Goal: Task Accomplishment & Management: Complete application form

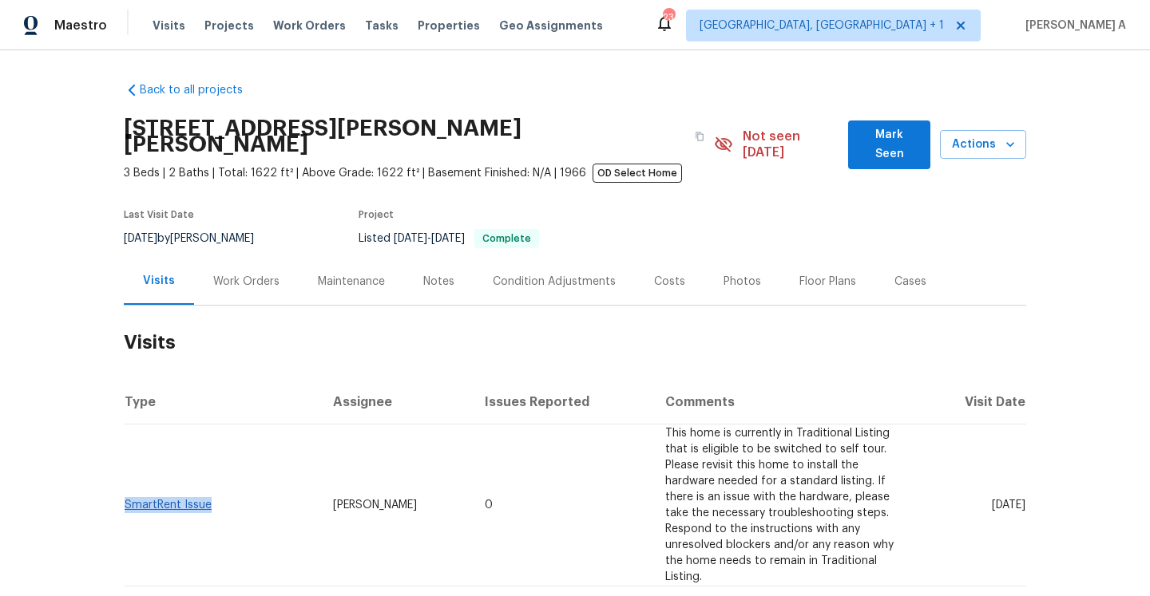
drag, startPoint x: 218, startPoint y: 466, endPoint x: 125, endPoint y: 466, distance: 93.4
click at [125, 466] on td "SmartRent Issue" at bounding box center [222, 506] width 196 height 162
copy link "SmartRent Issue"
click at [252, 274] on div "Work Orders" at bounding box center [246, 282] width 66 height 16
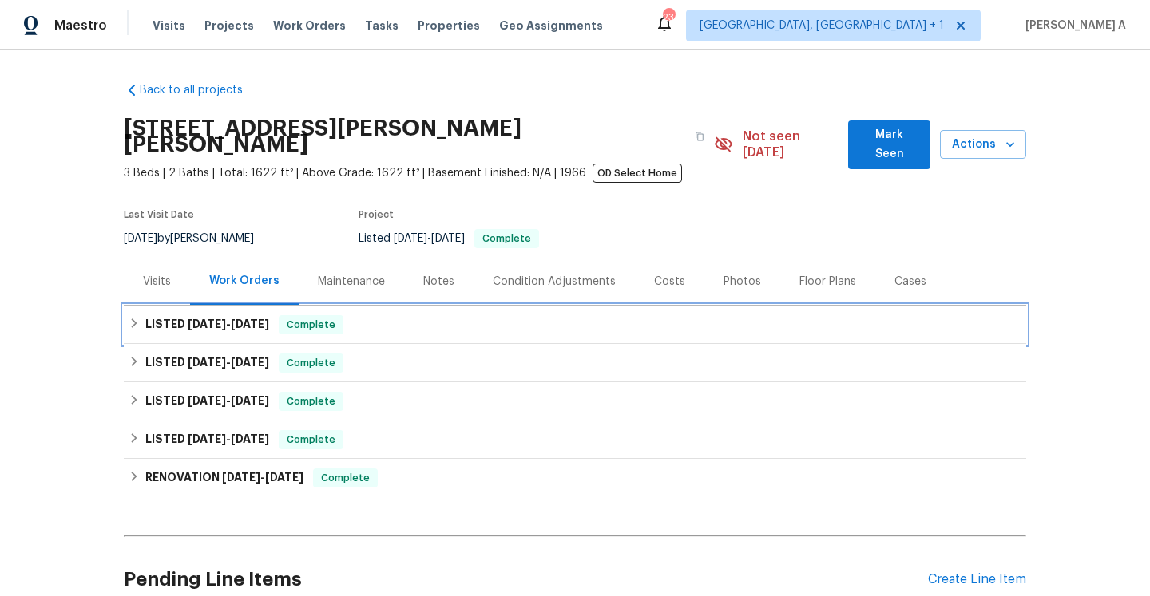
click at [263, 318] on h6 "LISTED 10/1/24 - 6/5/25" at bounding box center [207, 324] width 124 height 19
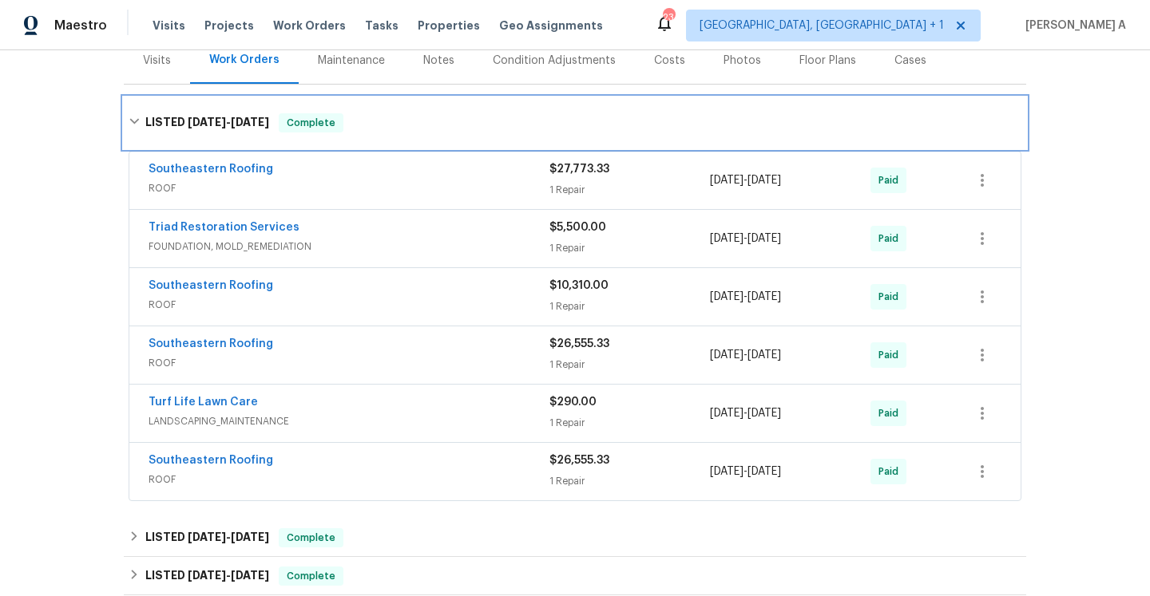
scroll to position [243, 0]
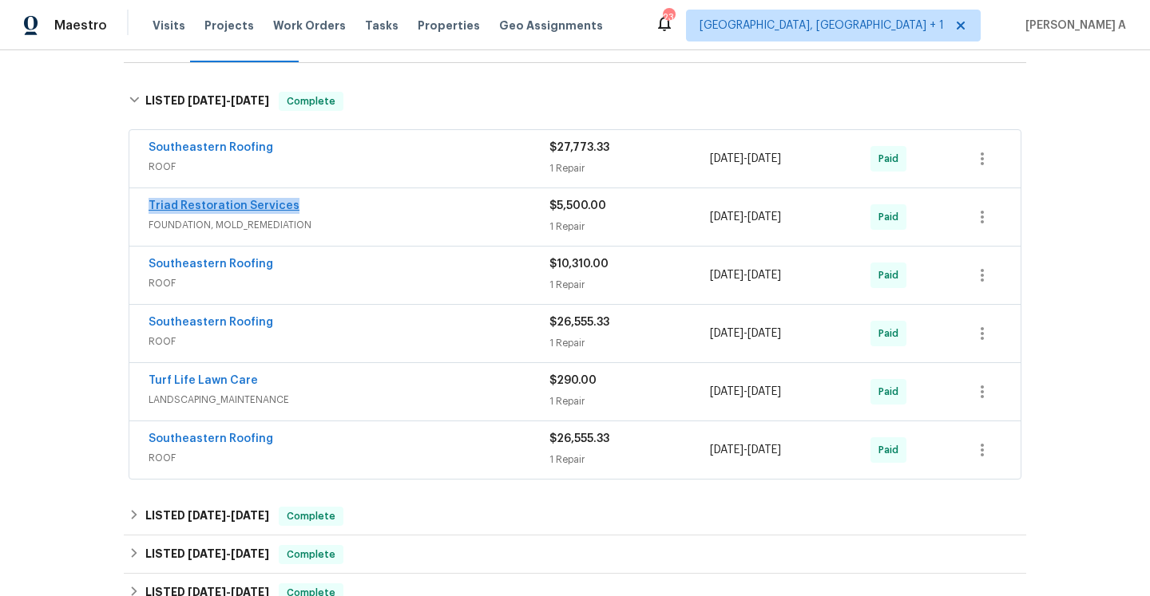
drag, startPoint x: 298, startPoint y: 192, endPoint x: 149, endPoint y: 192, distance: 148.5
click at [149, 198] on div "Triad Restoration Services" at bounding box center [349, 207] width 401 height 19
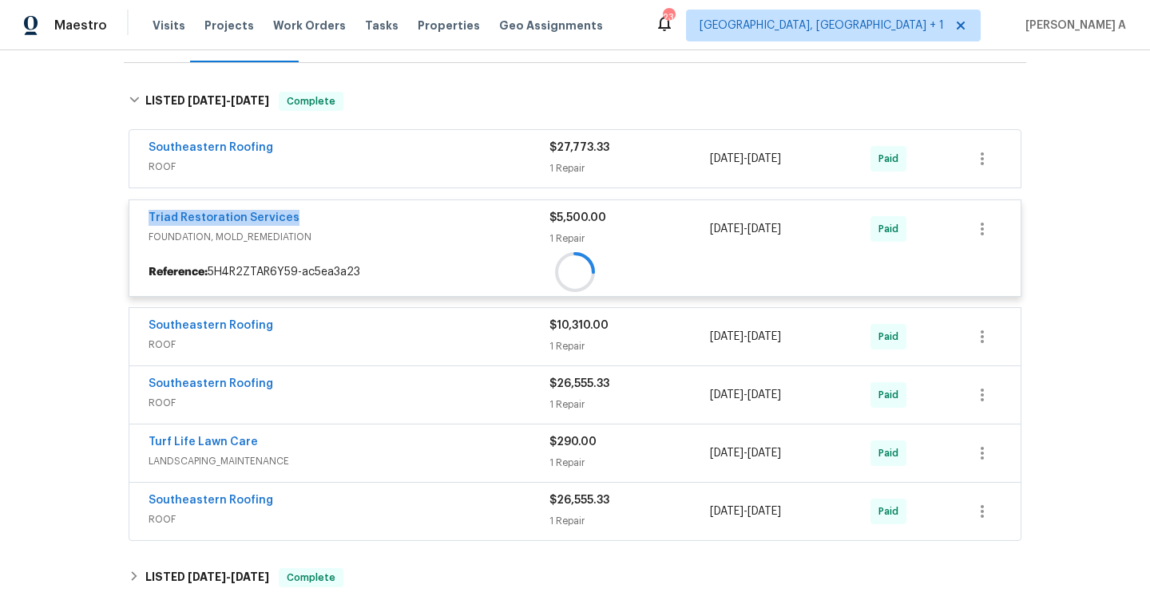
copy link "Triad Restoration Services"
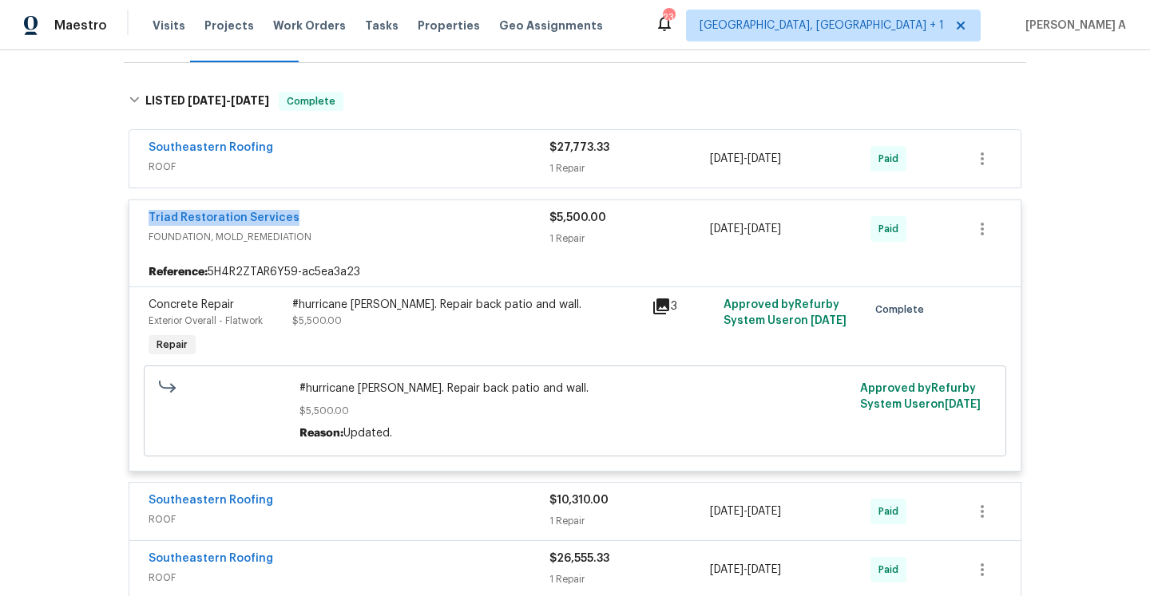
click at [352, 210] on div "Triad Restoration Services" at bounding box center [349, 219] width 401 height 19
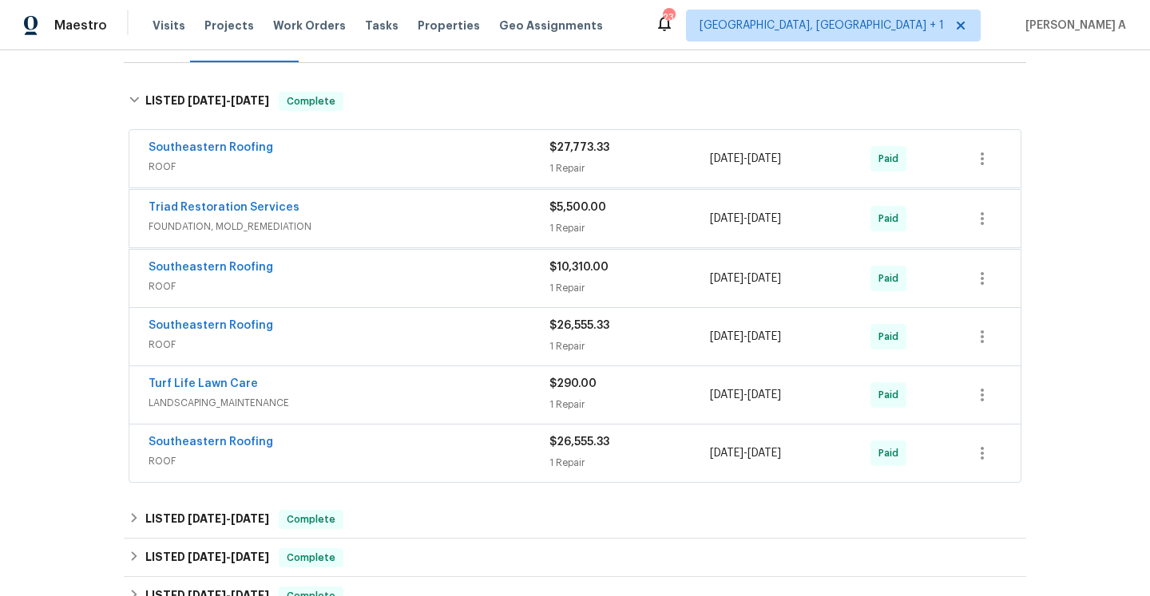
scroll to position [136, 0]
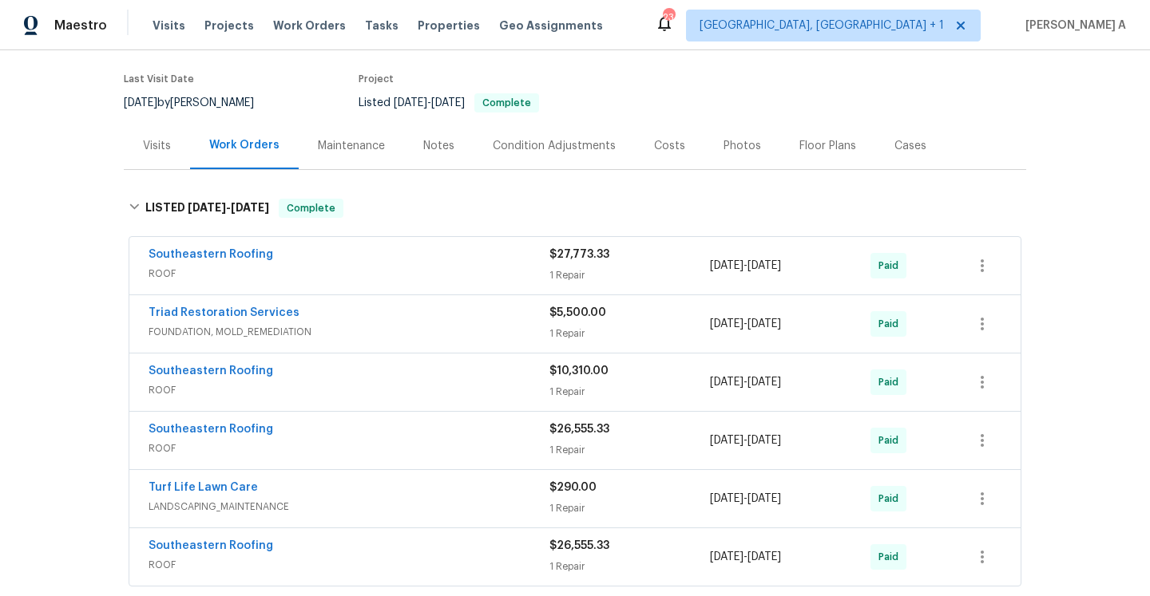
click at [180, 154] on div "Back to all projects 5511 Drinkard Dr, New Port Richey, FL 34653 3 Beds | 2 Bat…" at bounding box center [575, 420] width 902 height 973
click at [172, 146] on div "Visits" at bounding box center [157, 145] width 66 height 47
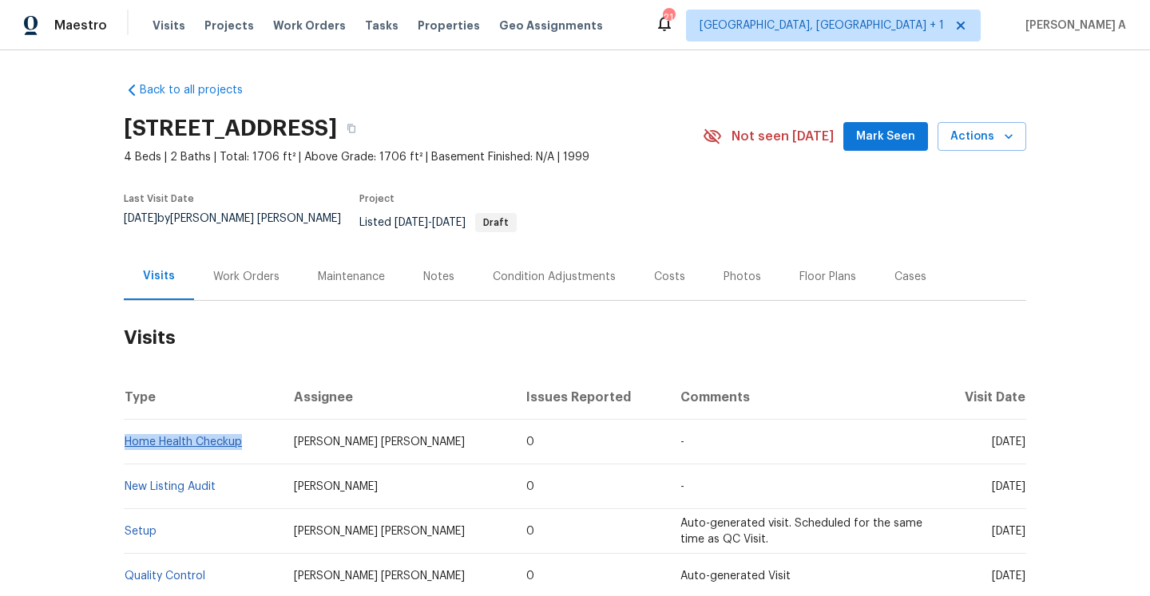
drag, startPoint x: 250, startPoint y: 436, endPoint x: 125, endPoint y: 434, distance: 125.4
click at [125, 434] on td "Home Health Checkup" at bounding box center [202, 442] width 157 height 45
copy link "Home Health Checkup"
click at [256, 253] on div "Work Orders" at bounding box center [246, 276] width 105 height 47
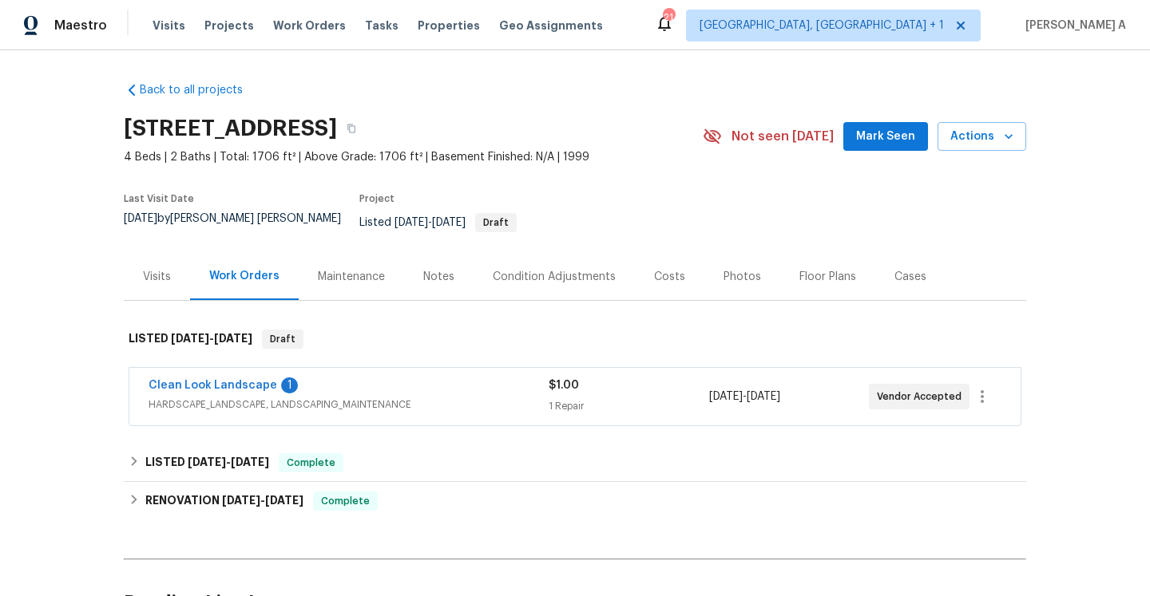
click at [314, 397] on span "HARDSCAPE_LANDSCAPE, LANDSCAPING_MAINTENANCE" at bounding box center [349, 405] width 400 height 16
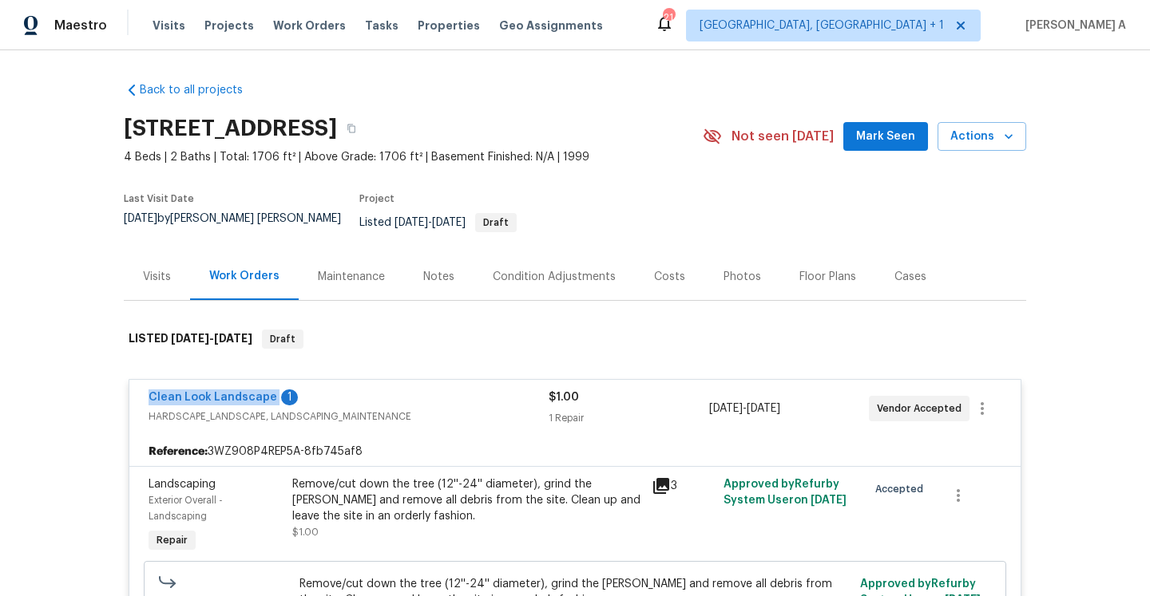
drag, startPoint x: 142, startPoint y: 387, endPoint x: 272, endPoint y: 385, distance: 130.2
click at [272, 385] on div "Clean Look Landscape 1 HARDSCAPE_LANDSCAPE, LANDSCAPING_MAINTENANCE $1.00 1 Rep…" at bounding box center [574, 408] width 891 height 57
copy link "Clean Look Landscape"
click at [221, 268] on div "Work Orders" at bounding box center [244, 276] width 70 height 16
click at [160, 269] on div "Visits" at bounding box center [157, 277] width 28 height 16
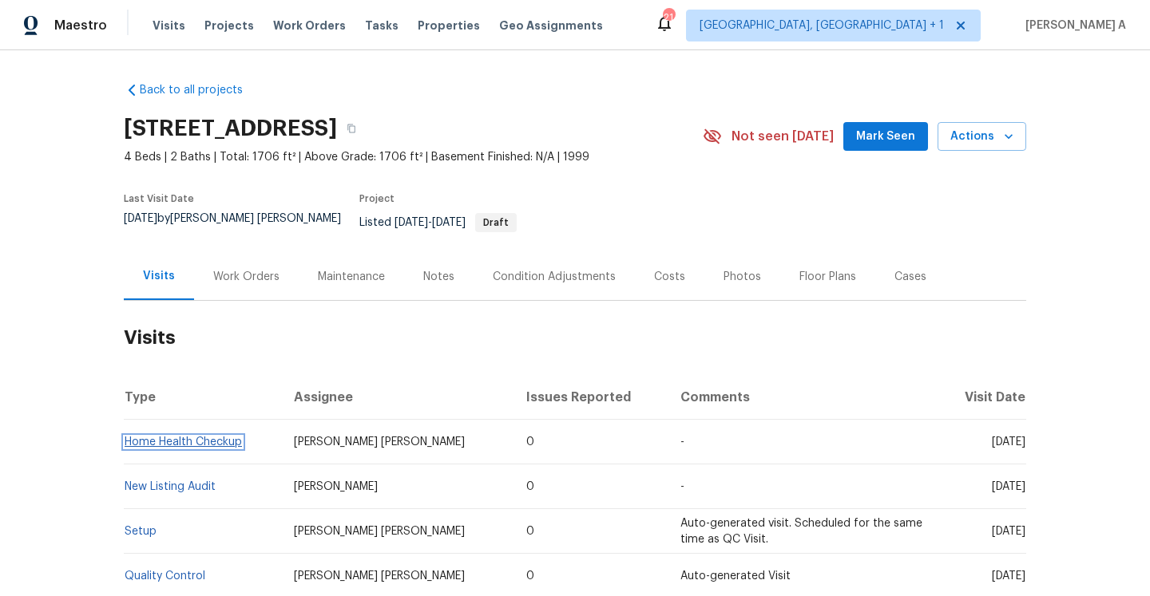
click at [237, 437] on link "Home Health Checkup" at bounding box center [183, 442] width 117 height 11
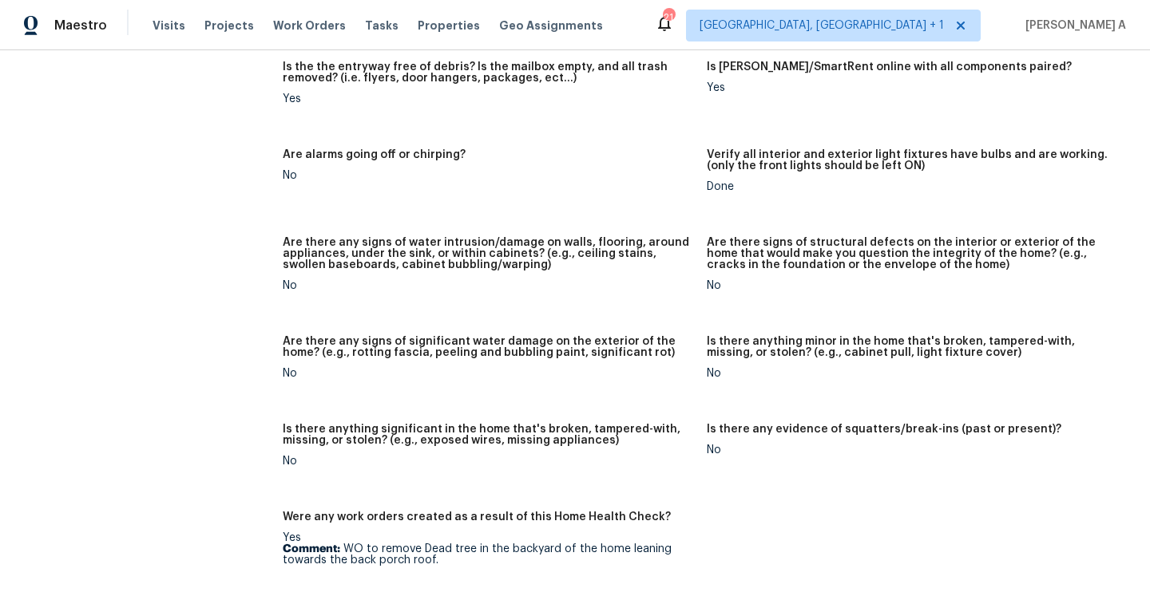
scroll to position [969, 0]
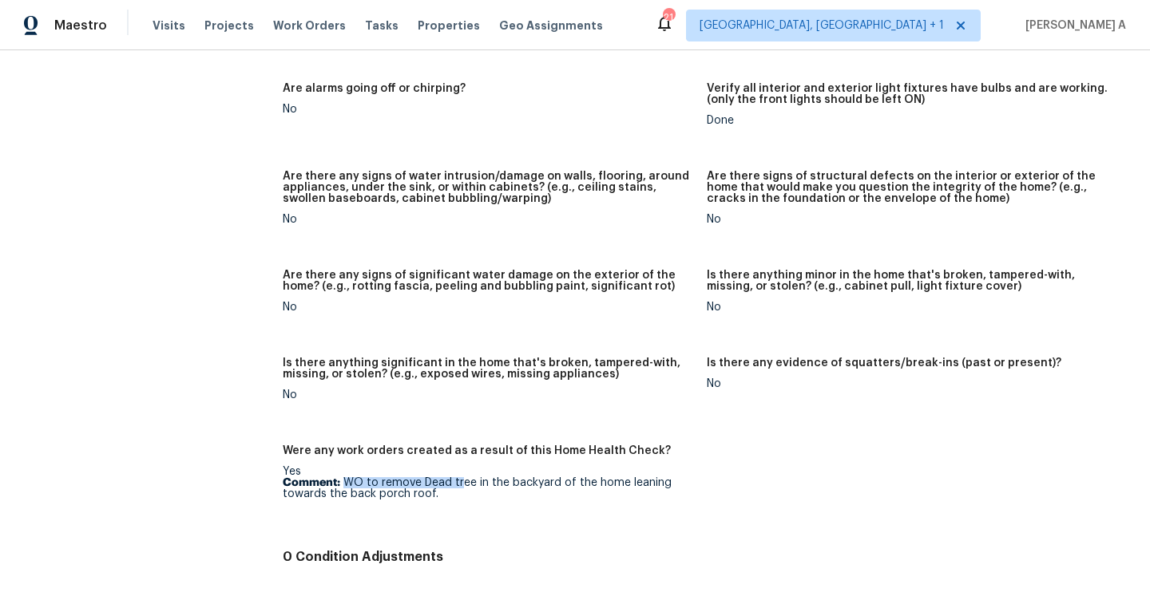
drag, startPoint x: 342, startPoint y: 472, endPoint x: 461, endPoint y: 478, distance: 119.1
click at [461, 478] on p "Comment: WO to remove Dead tree in the backyard of the home leaning towards the…" at bounding box center [488, 489] width 411 height 22
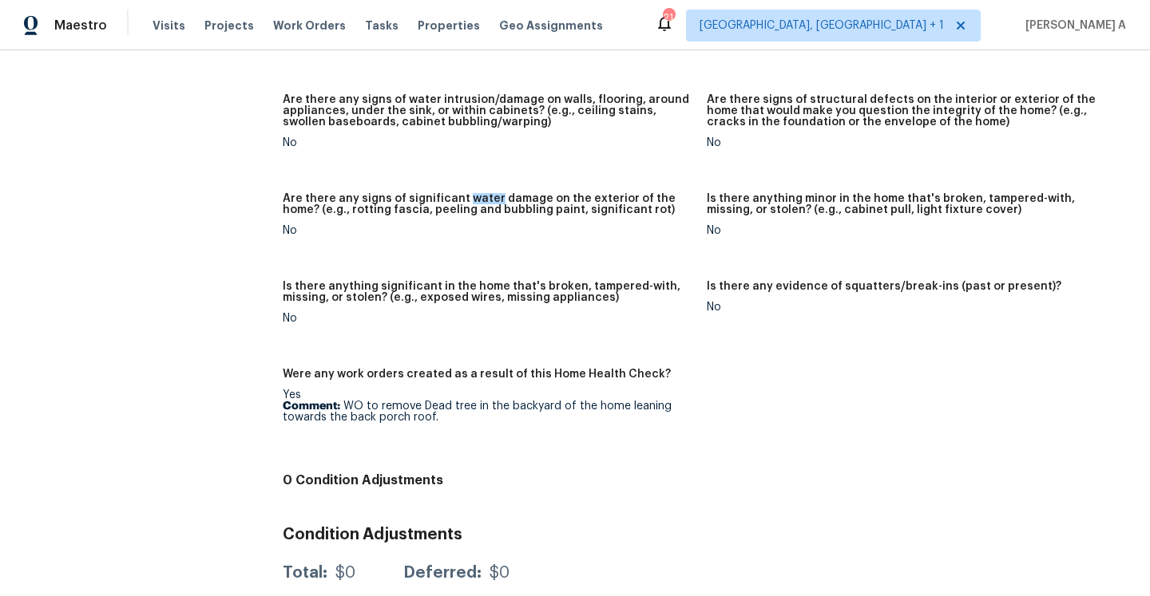
scroll to position [1068, 0]
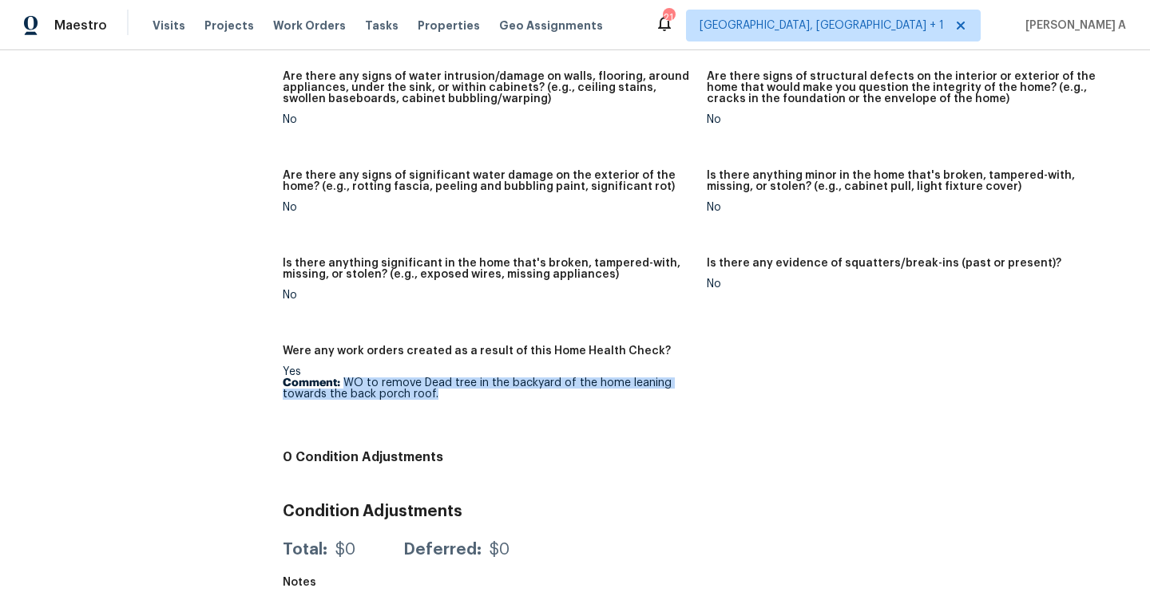
drag, startPoint x: 346, startPoint y: 371, endPoint x: 481, endPoint y: 384, distance: 136.3
click at [481, 384] on p "Comment: WO to remove Dead tree in the backyard of the home leaning towards the…" at bounding box center [488, 389] width 411 height 22
copy p "WO to remove Dead tree in the backyard of the home leaning towards the back por…"
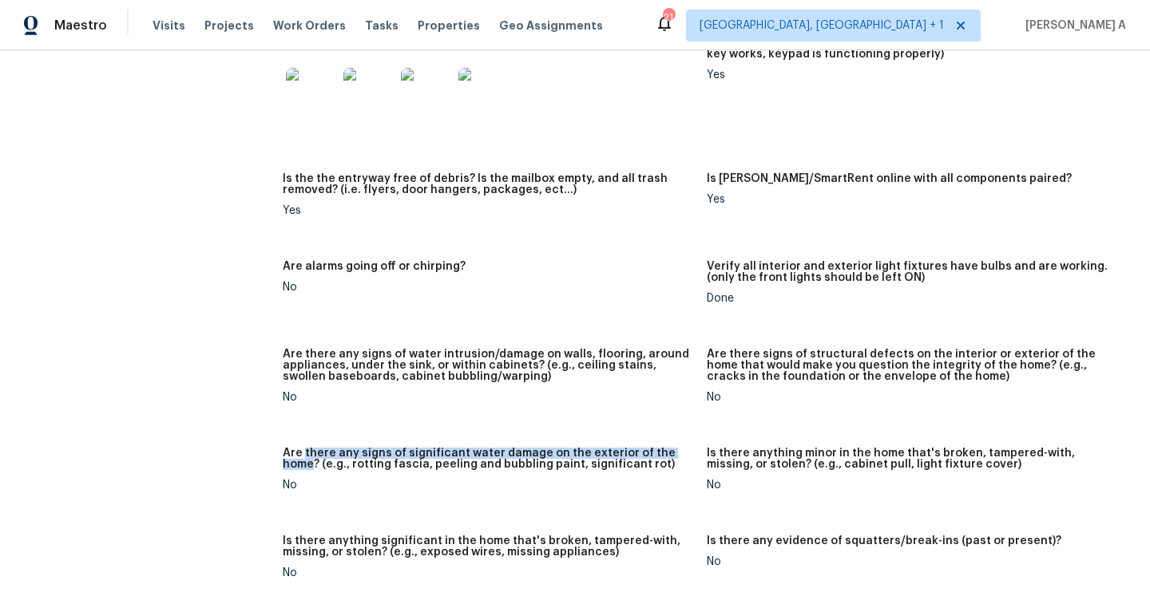
drag, startPoint x: 305, startPoint y: 438, endPoint x: 683, endPoint y: 438, distance: 377.7
click at [683, 448] on h5 "Are there any signs of significant water damage on the exterior of the home? (e…" at bounding box center [488, 459] width 411 height 22
copy h5 "there any signs of significant water damage on the exterior of the home"
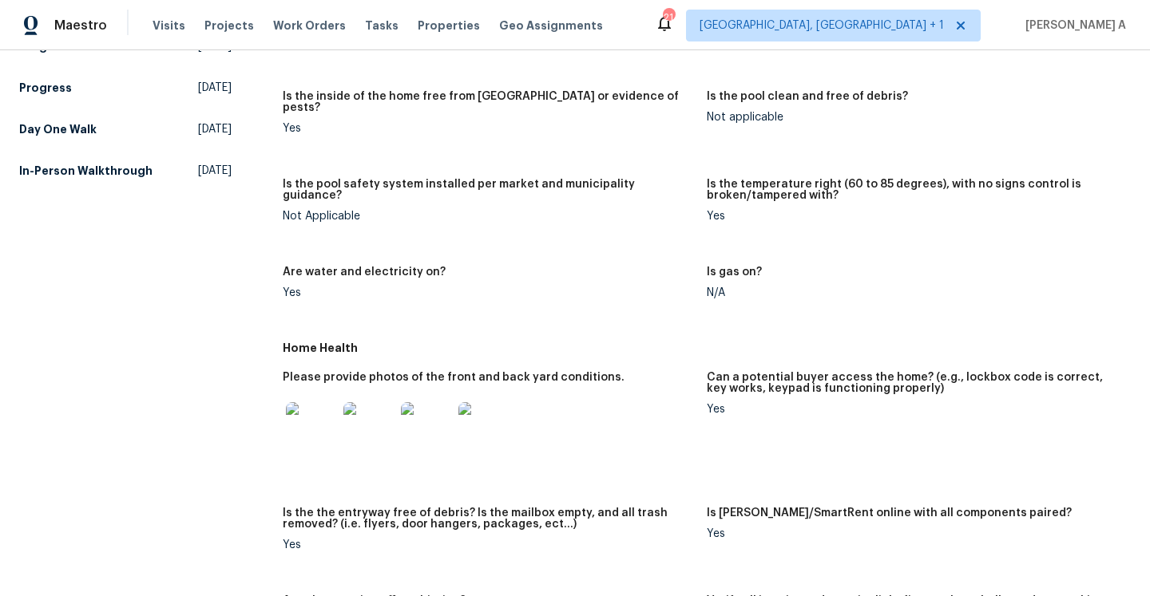
scroll to position [0, 0]
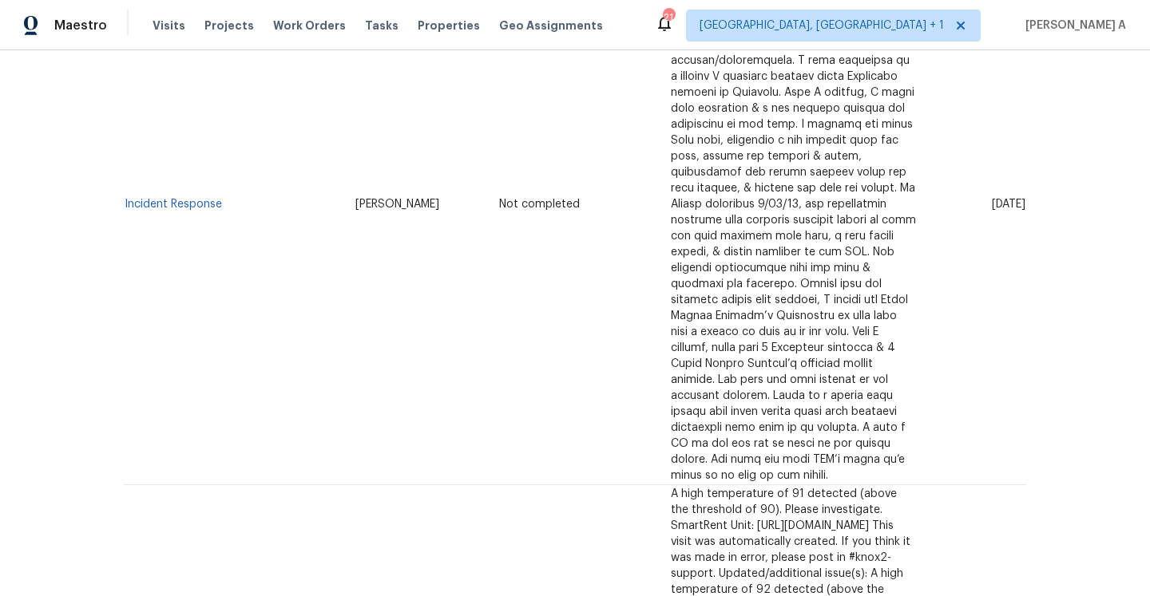
scroll to position [483, 0]
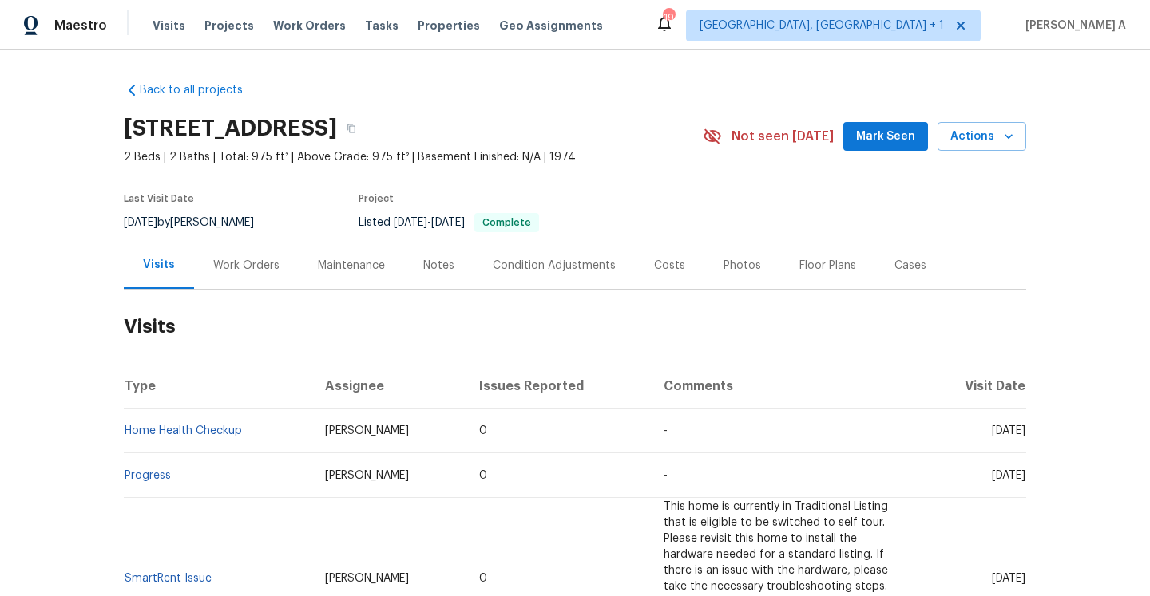
click at [307, 242] on div "Last Visit Date 7/15/2025 by Mat Smith Project Listed 7/10/2025 - 7/15/2025 Com…" at bounding box center [394, 212] width 541 height 57
click at [277, 267] on div "Work Orders" at bounding box center [246, 265] width 105 height 47
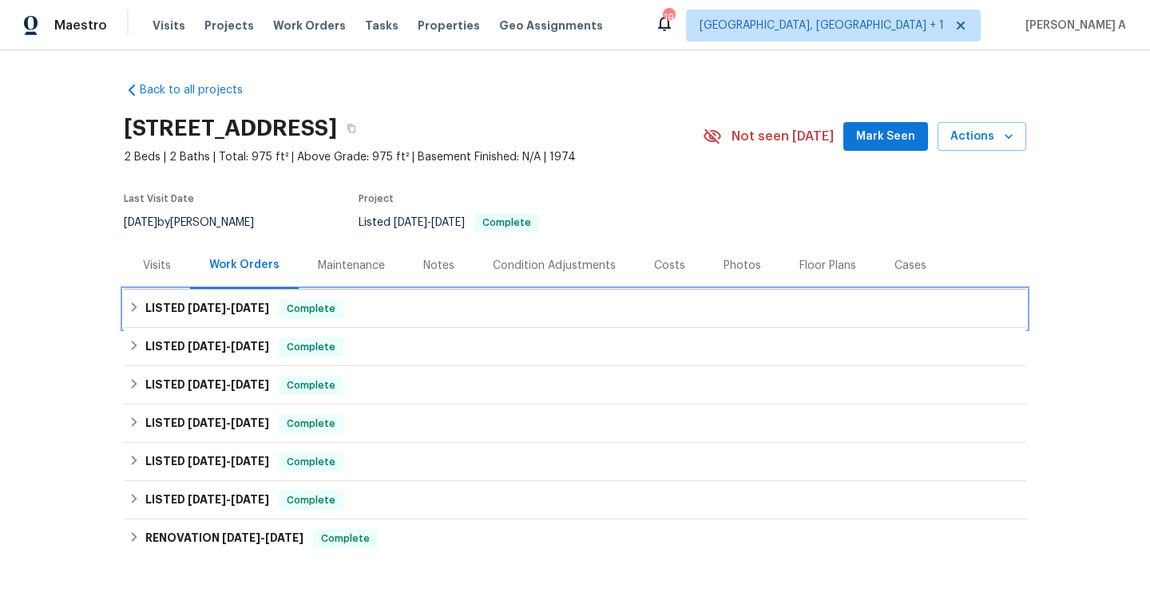
click at [289, 317] on span "Complete" at bounding box center [310, 309] width 61 height 16
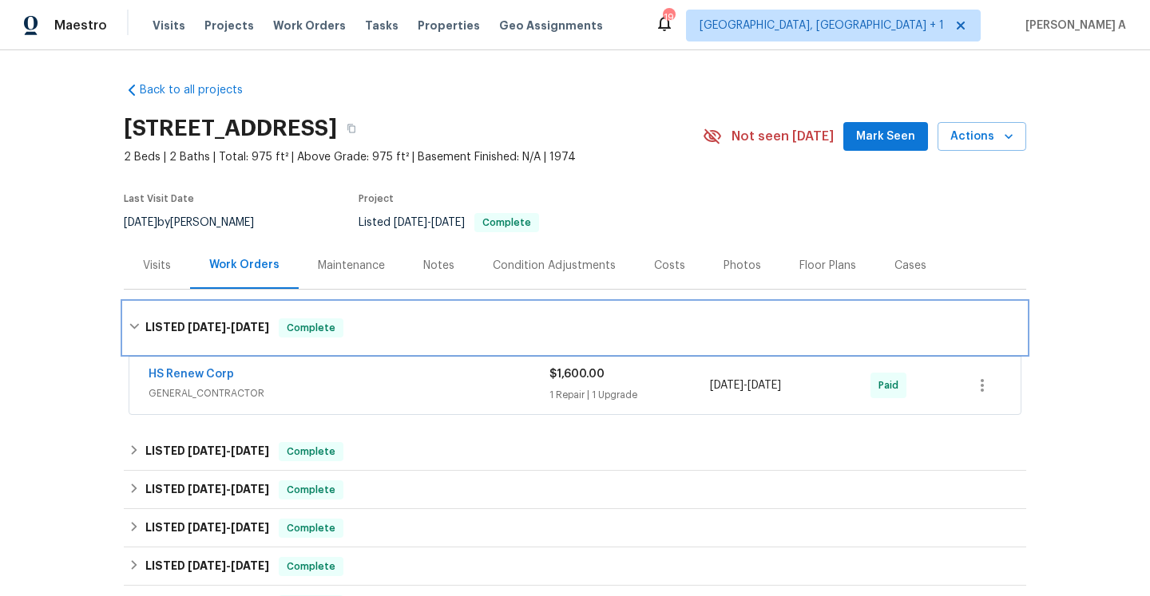
click at [312, 338] on div "Complete" at bounding box center [311, 328] width 65 height 19
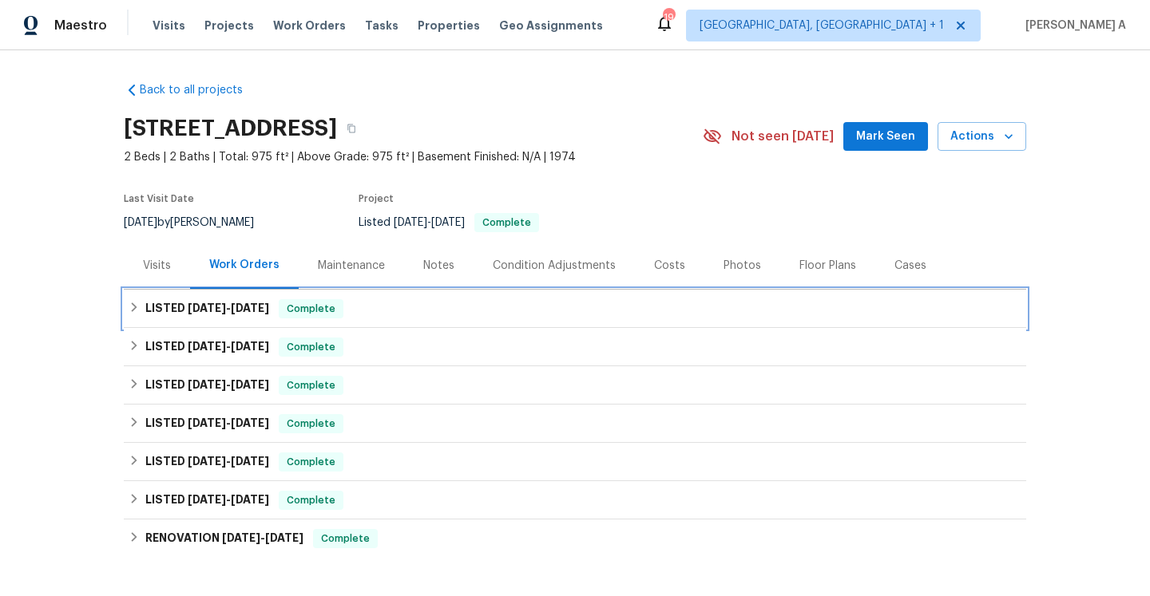
click at [299, 317] on span "Complete" at bounding box center [310, 309] width 61 height 16
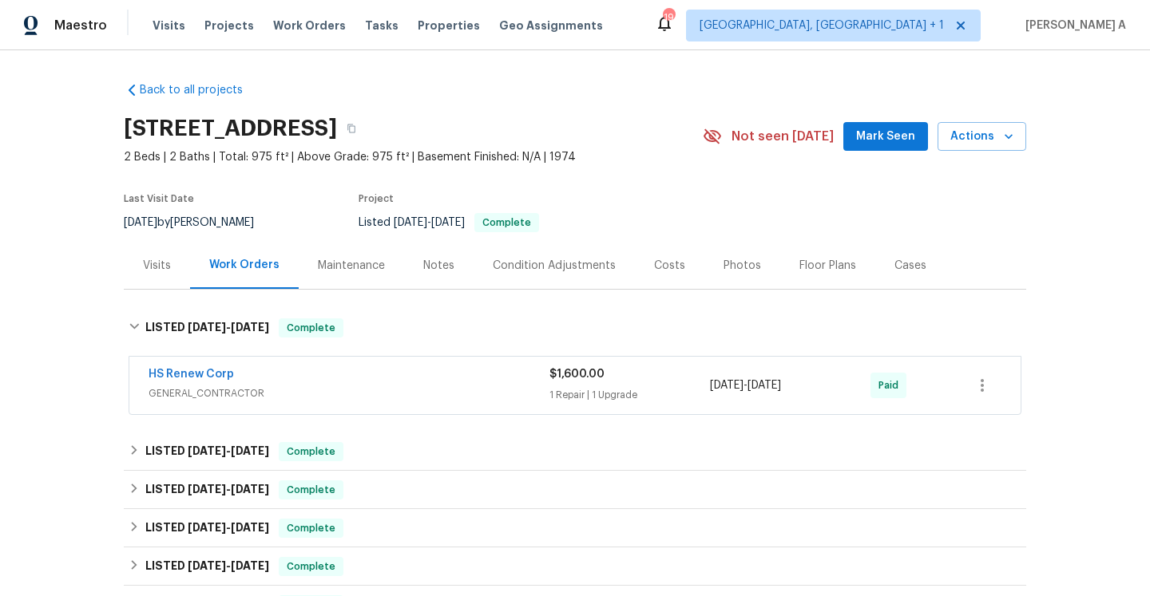
click at [320, 386] on div "HS Renew Corp" at bounding box center [349, 376] width 401 height 19
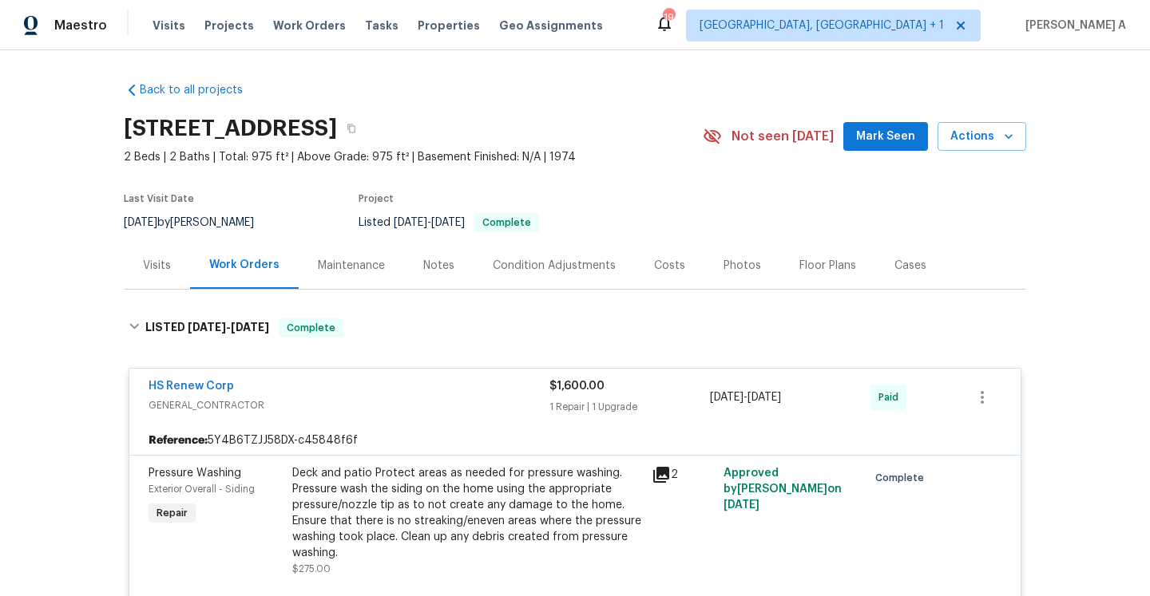
click at [165, 274] on div "Visits" at bounding box center [157, 266] width 28 height 16
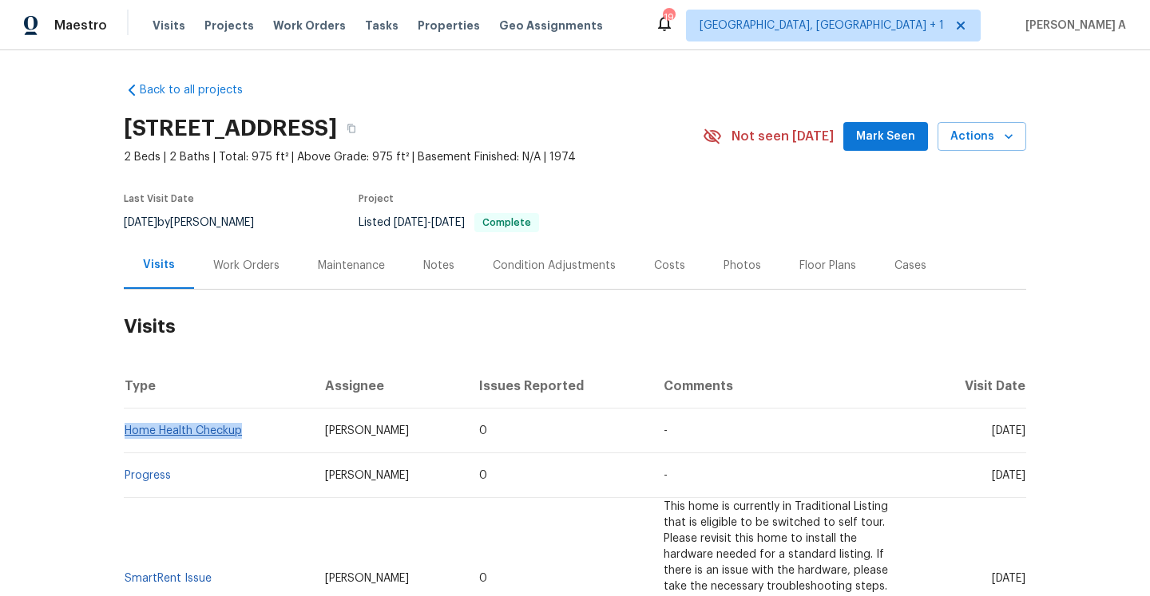
drag, startPoint x: 248, startPoint y: 448, endPoint x: 128, endPoint y: 449, distance: 119.8
click at [128, 449] on td "Home Health Checkup" at bounding box center [218, 431] width 188 height 45
copy link "Home Health Checkup"
click at [273, 274] on div "Work Orders" at bounding box center [246, 266] width 66 height 16
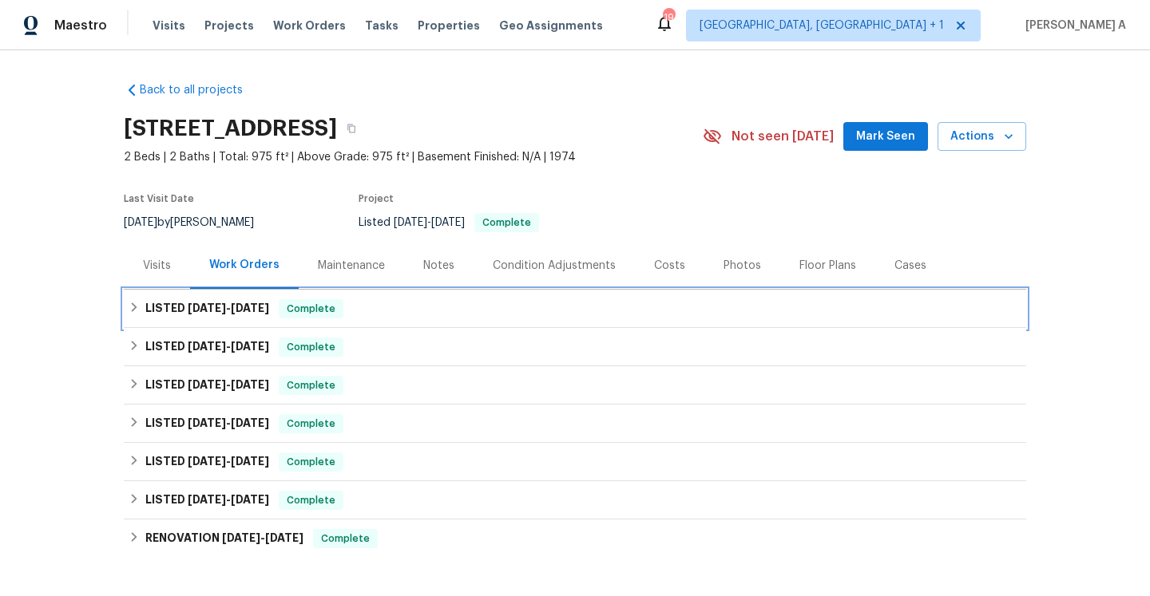
click at [291, 317] on span "Complete" at bounding box center [310, 309] width 61 height 16
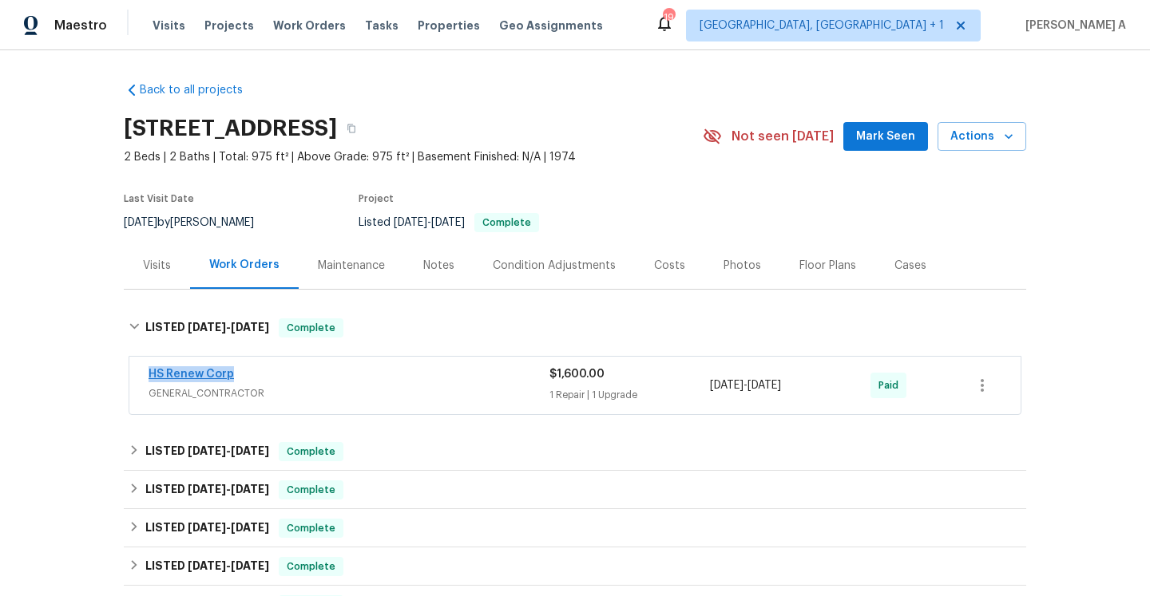
drag, startPoint x: 250, startPoint y: 396, endPoint x: 151, endPoint y: 393, distance: 99.1
click at [151, 386] on div "HS Renew Corp" at bounding box center [349, 376] width 401 height 19
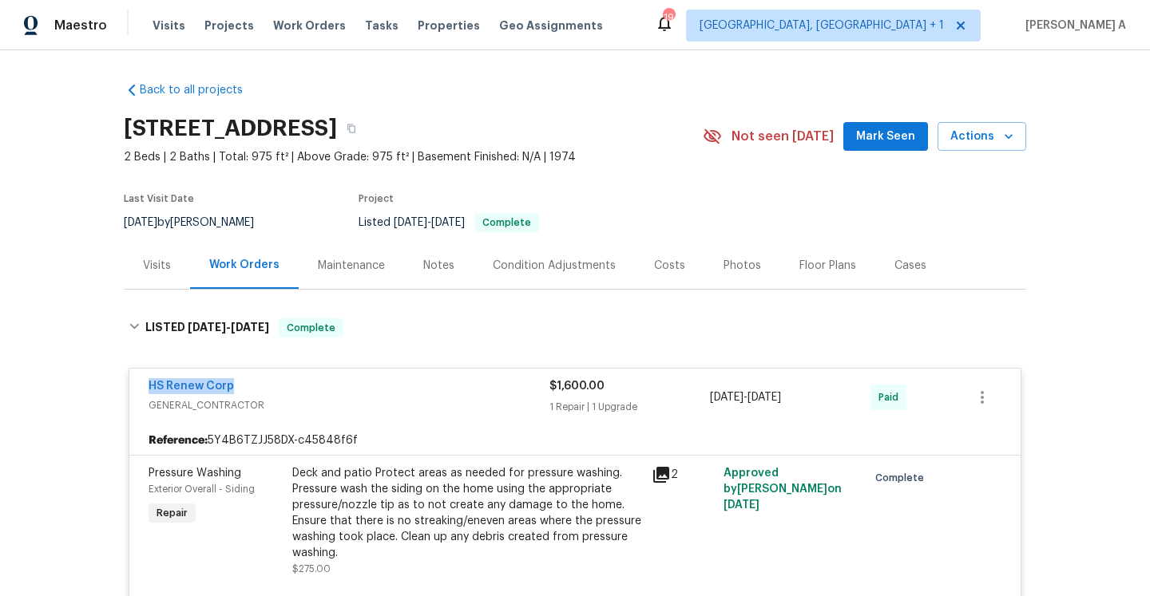
copy link "HS Renew Corp"
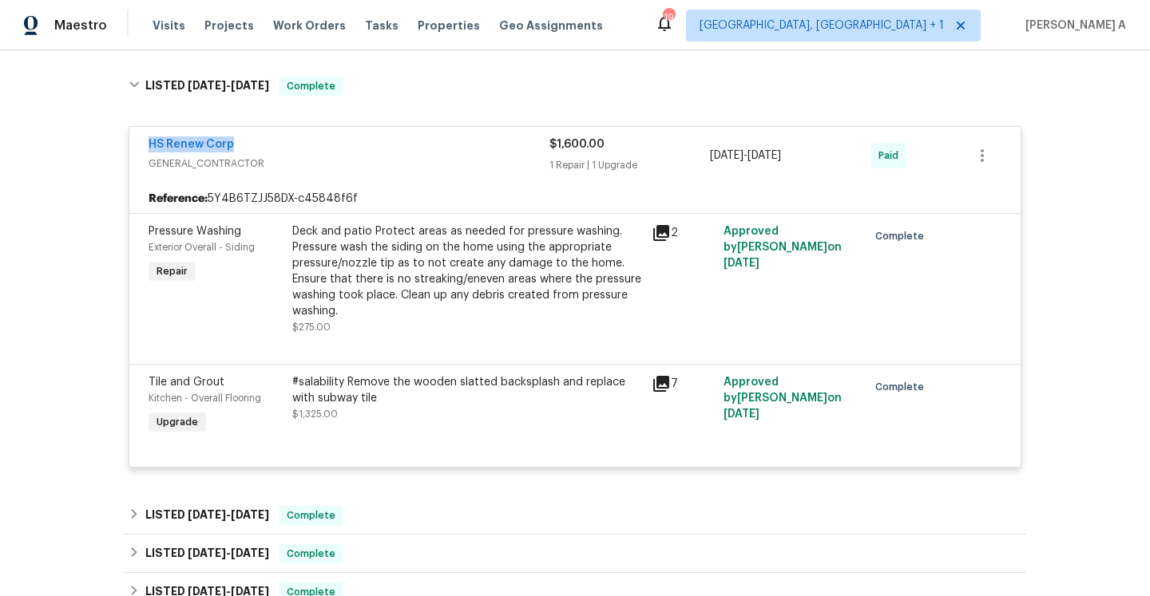
scroll to position [159, 0]
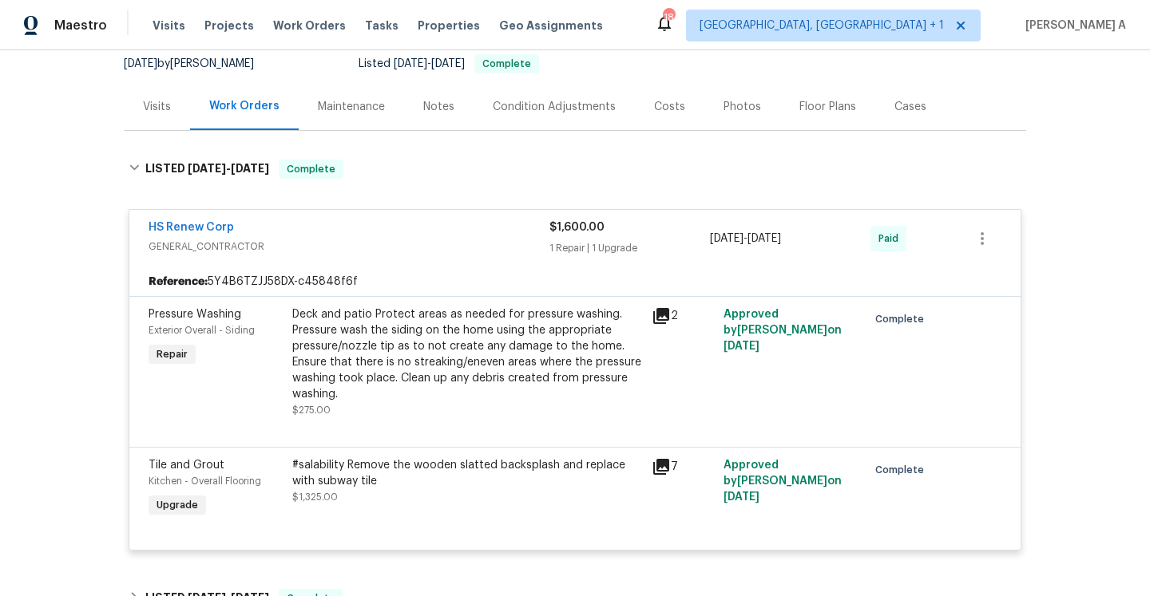
click at [156, 115] on div "Visits" at bounding box center [157, 107] width 28 height 16
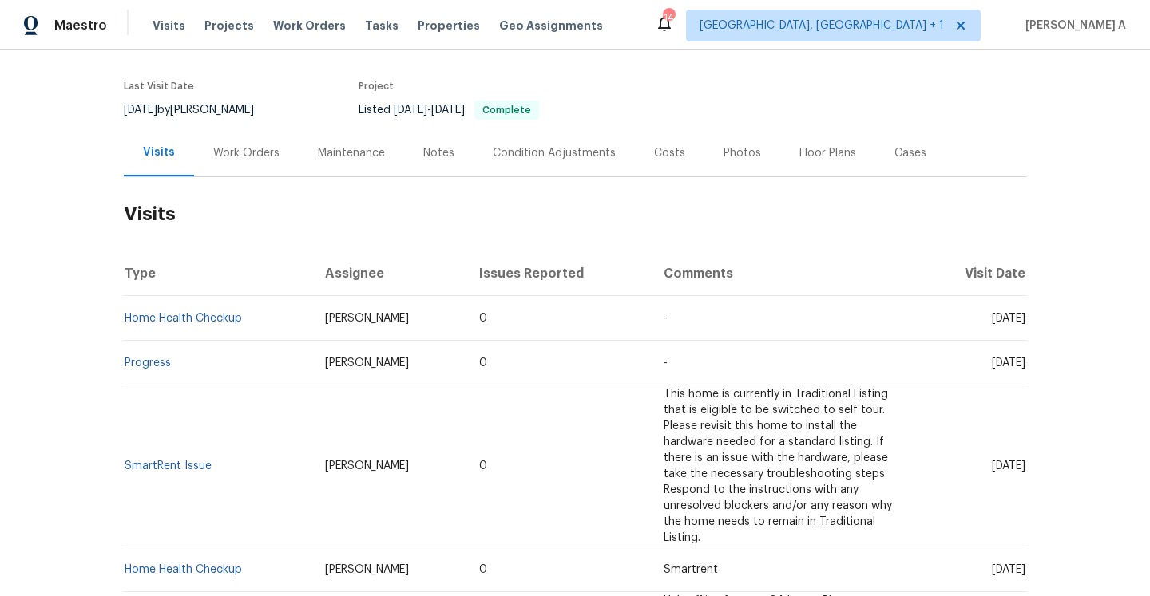
scroll to position [50, 0]
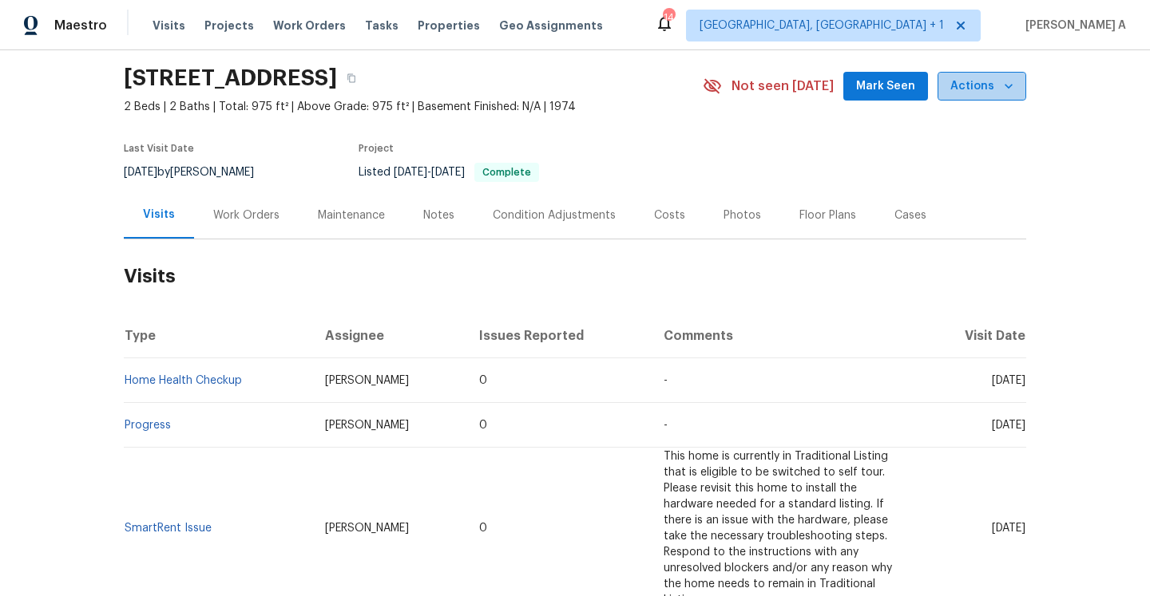
click at [987, 93] on span "Actions" at bounding box center [981, 87] width 63 height 20
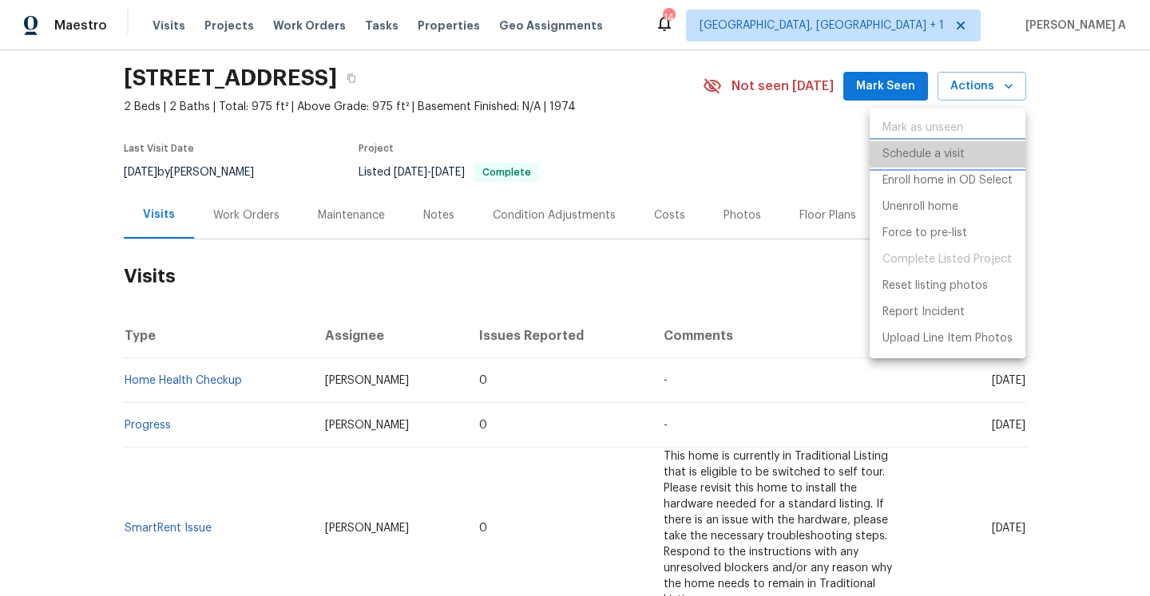
click at [957, 157] on p "Schedule a visit" at bounding box center [923, 154] width 82 height 17
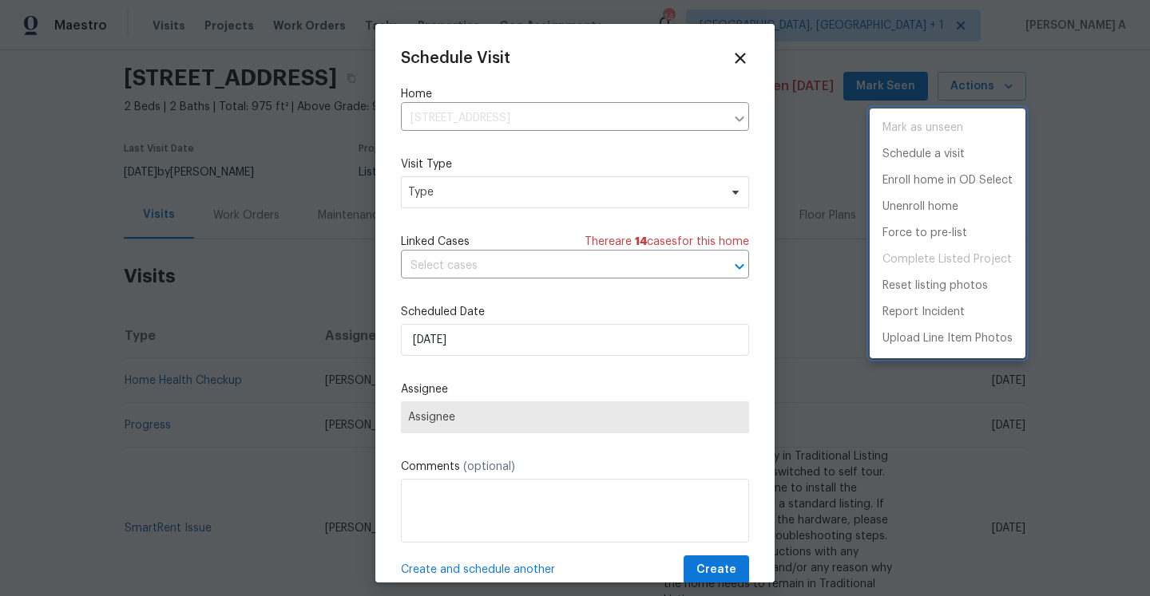
click at [592, 201] on div at bounding box center [575, 298] width 1150 height 596
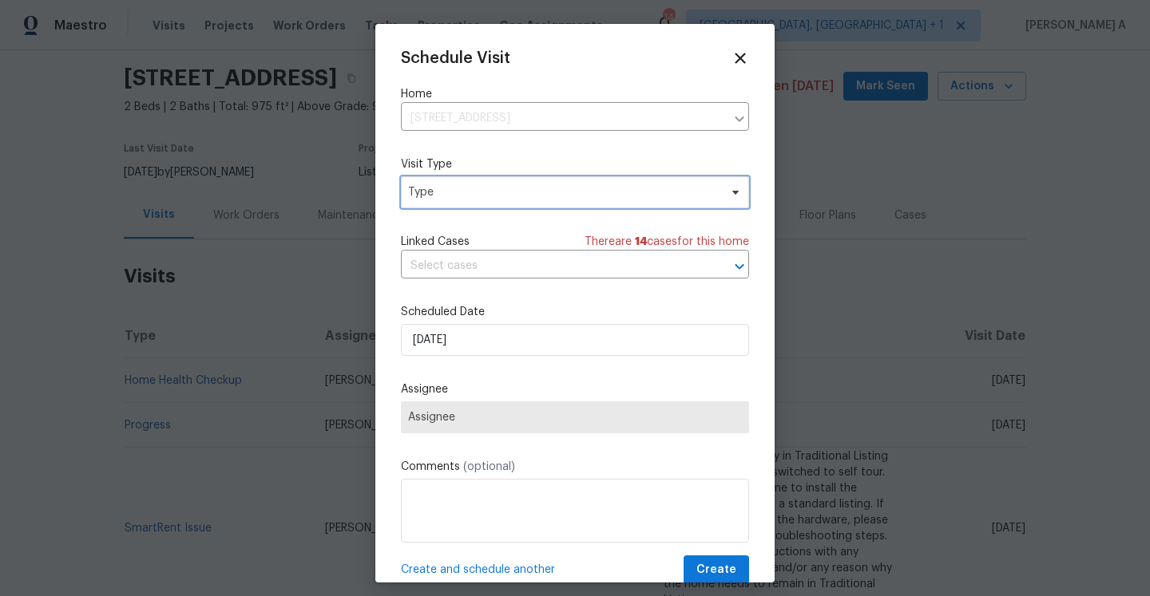
click at [583, 193] on span "Type" at bounding box center [563, 192] width 311 height 16
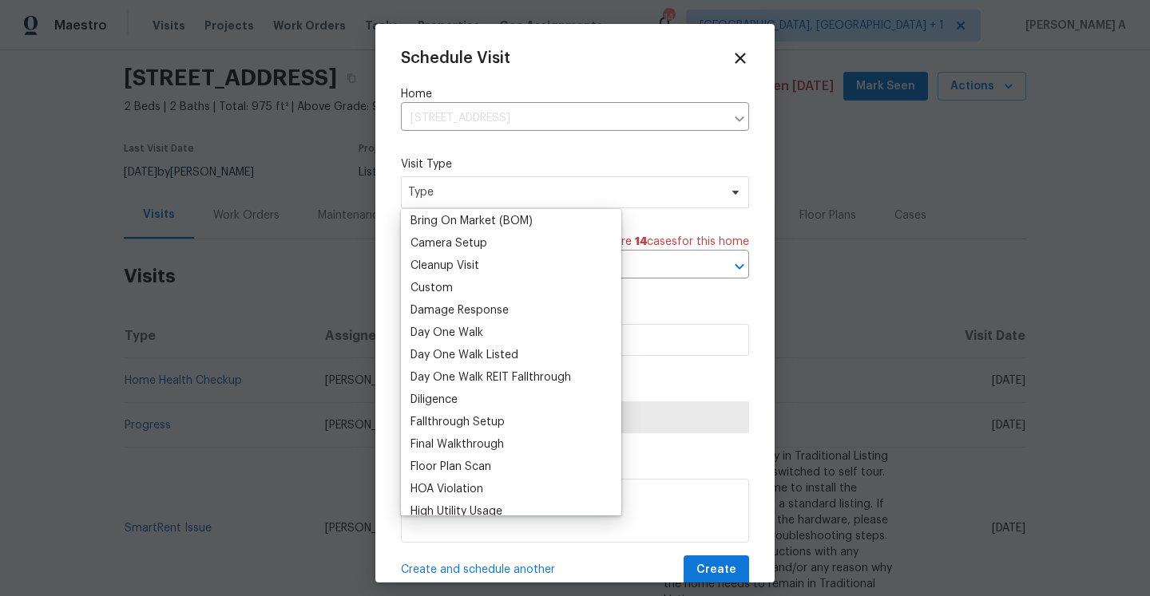
scroll to position [286, 0]
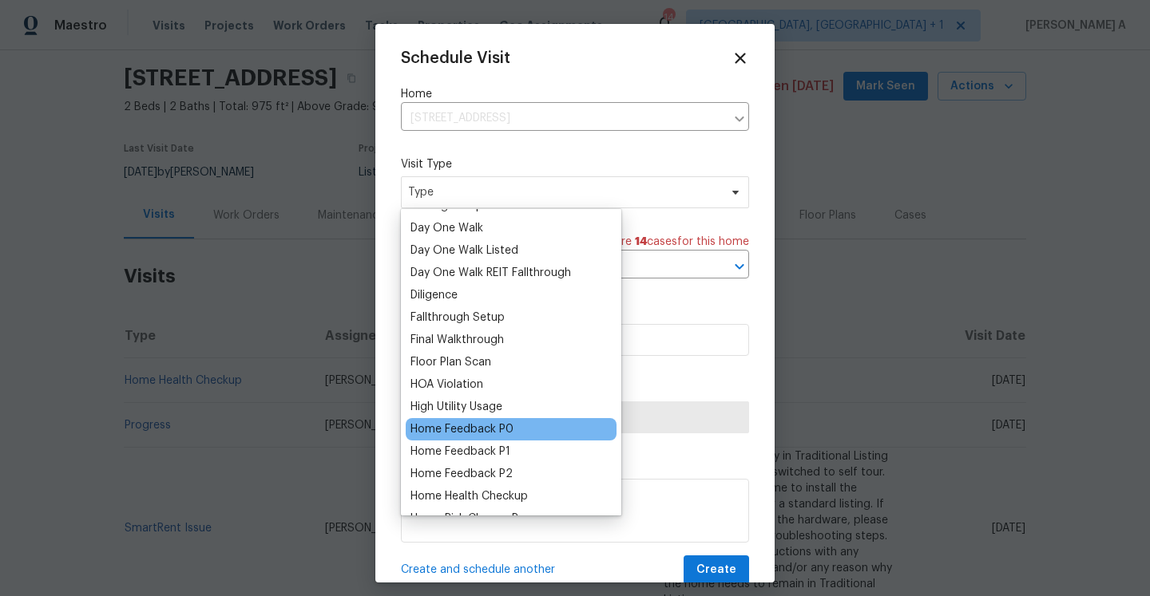
click at [499, 435] on div "Home Feedback P0" at bounding box center [461, 430] width 103 height 16
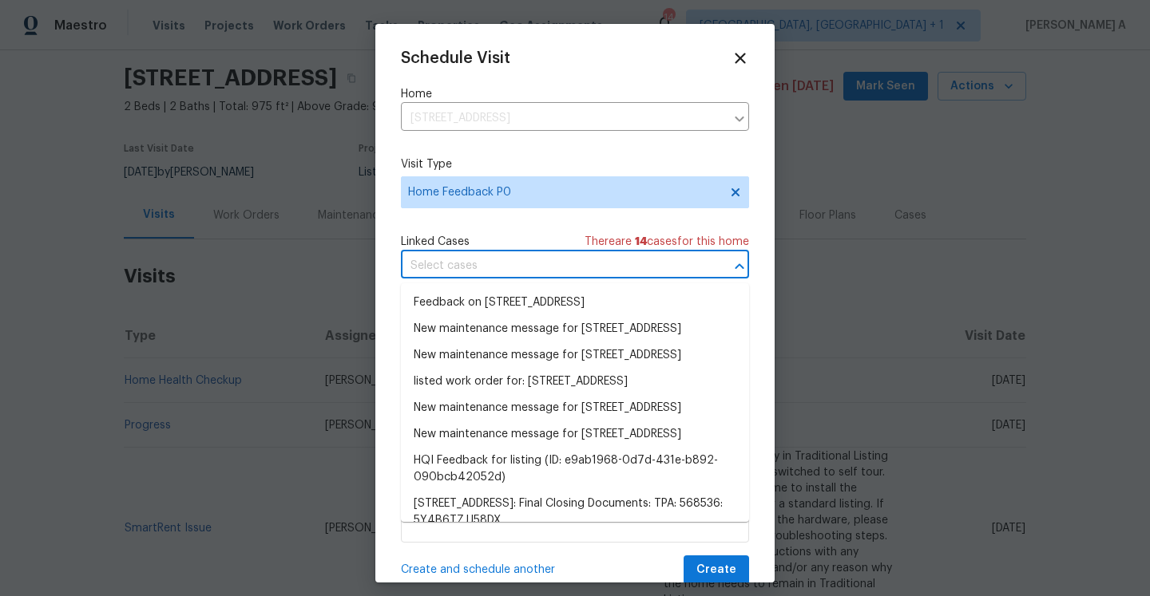
click at [485, 267] on input "text" at bounding box center [552, 266] width 303 height 25
click at [491, 302] on li "Feedback on 705 S Village Dr N, Apt 205, Saint Petersburg, FL 33716" at bounding box center [575, 303] width 348 height 26
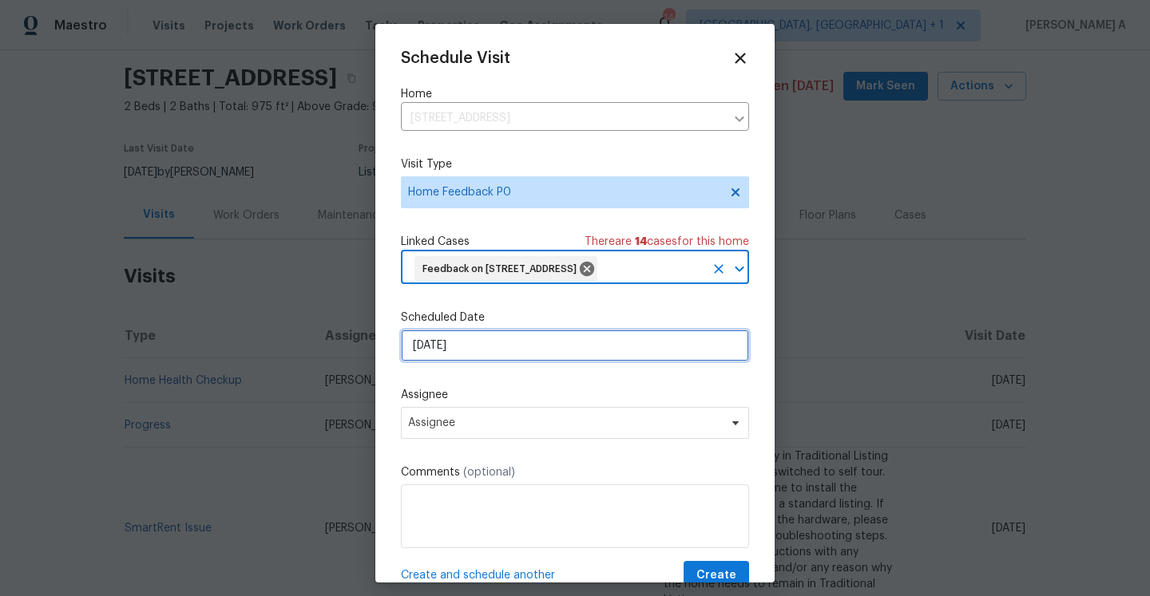
click at [491, 362] on input "[DATE]" at bounding box center [575, 346] width 348 height 32
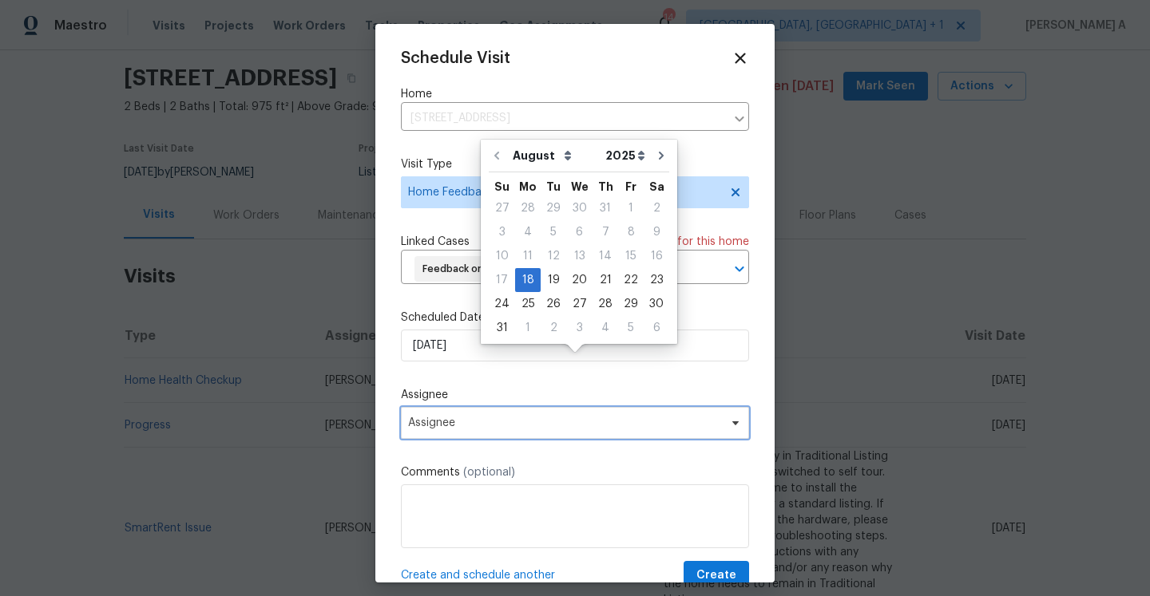
click at [526, 430] on span "Assignee" at bounding box center [564, 423] width 313 height 13
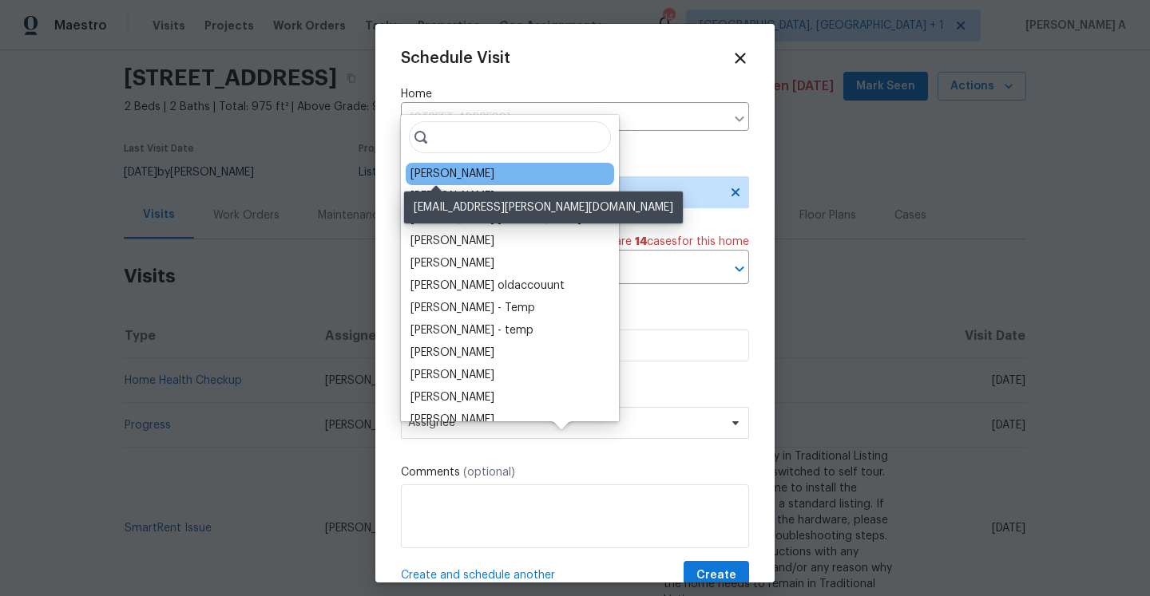
click at [454, 177] on div "Mat Smith" at bounding box center [452, 174] width 84 height 16
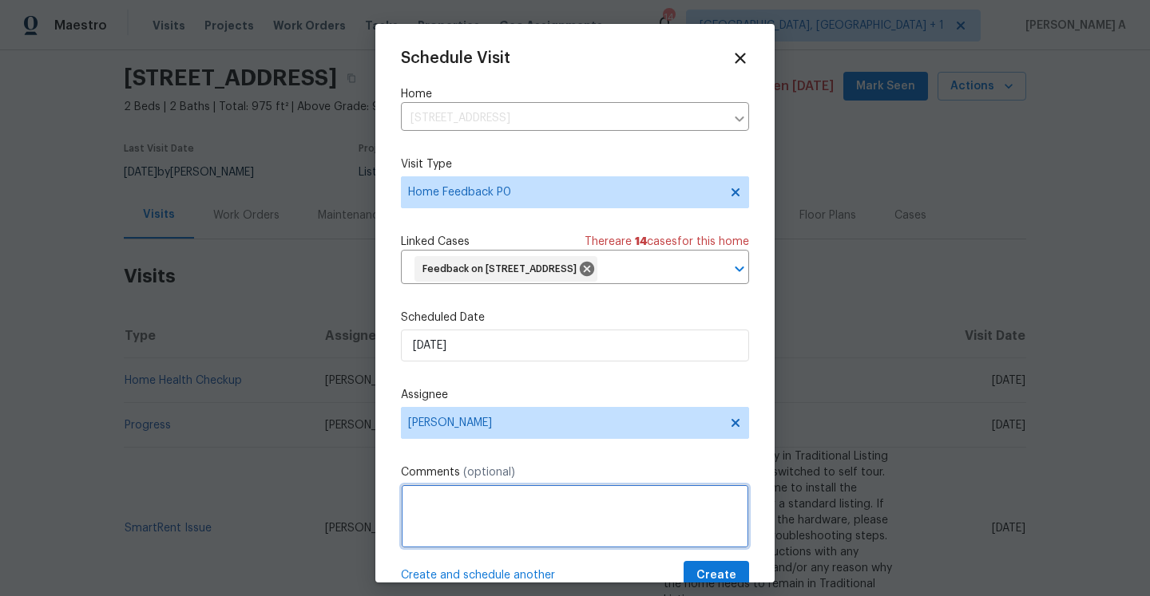
click at [455, 517] on textarea at bounding box center [575, 517] width 348 height 64
paste textarea "Customers say they were unable to lock the door upon leaving and the door isn't…"
paste textarea "Smartrent shows jamming issues while accessing the property."
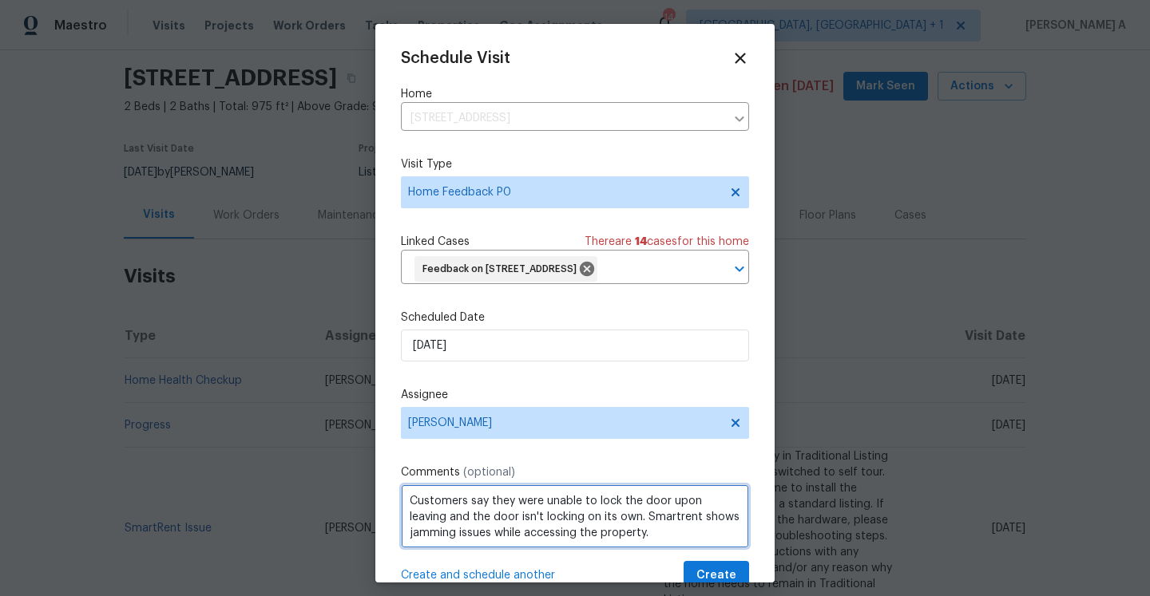
click at [0, 0] on qb-div "Add a comma leaving ," at bounding box center [0, 0] width 0 height 0
click at [672, 549] on textarea "Customers say they were unable to lock the door upon leaving, and the door isn'…" at bounding box center [575, 517] width 348 height 64
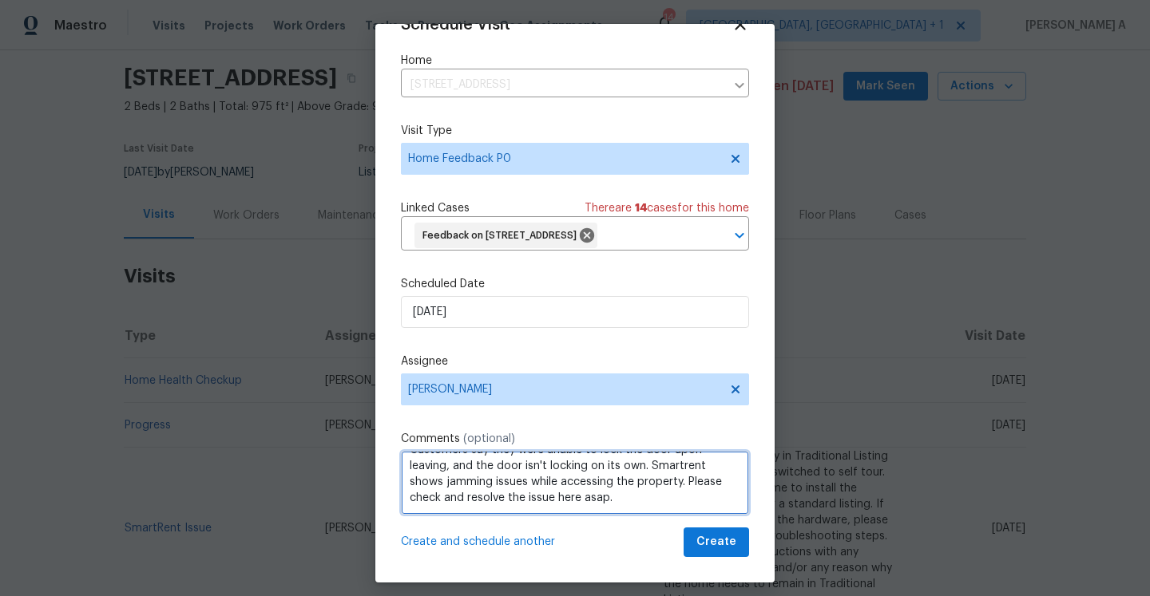
type textarea "Customers say they were unable to lock the door upon leaving, and the door isn'…"
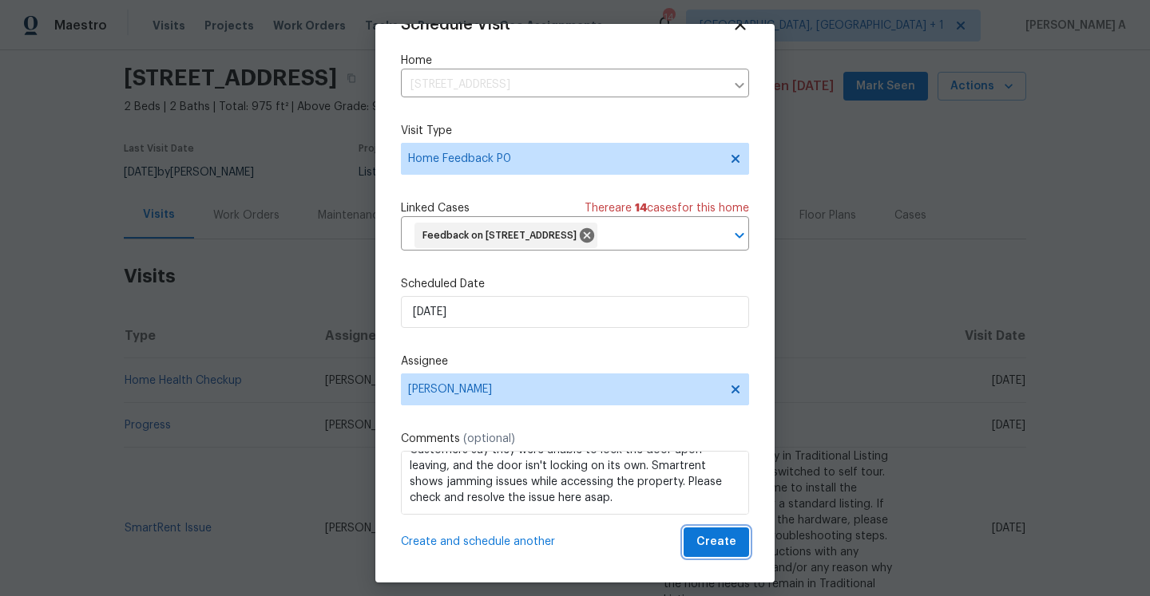
click at [703, 541] on span "Create" at bounding box center [716, 543] width 40 height 20
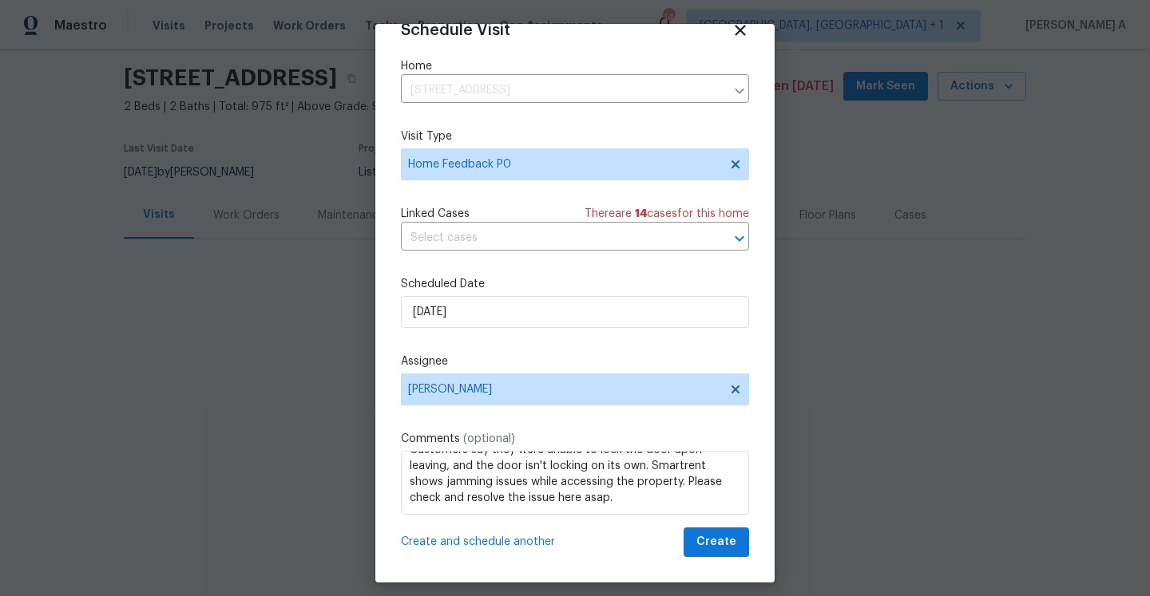
scroll to position [29, 0]
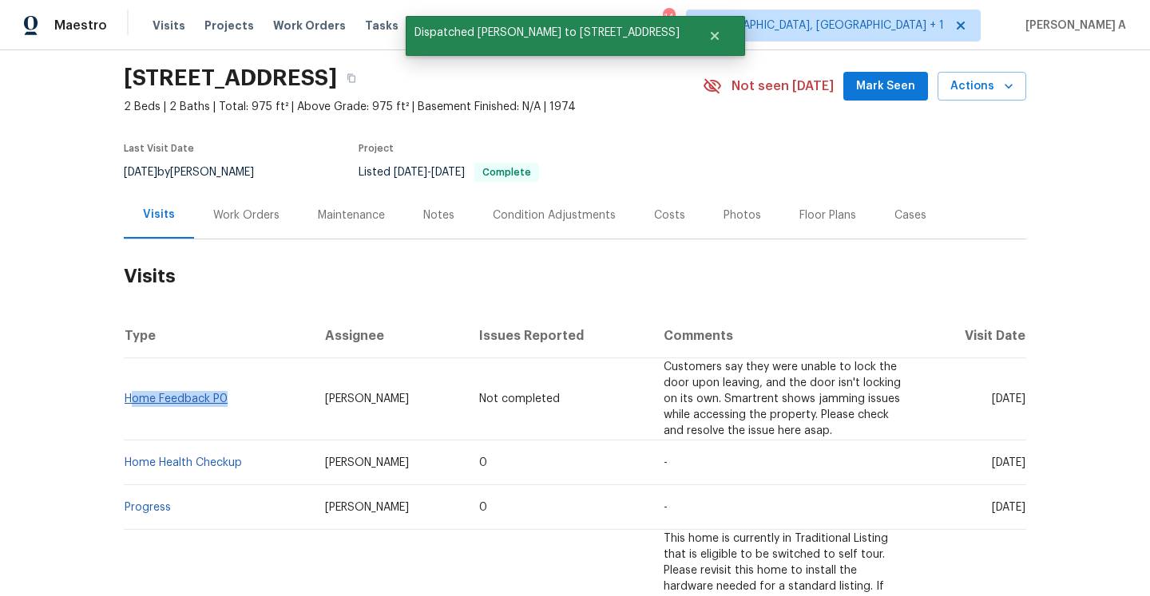
drag, startPoint x: 235, startPoint y: 413, endPoint x: 129, endPoint y: 410, distance: 105.5
click at [129, 410] on td "Home Feedback P0" at bounding box center [218, 400] width 188 height 82
copy link "Home Feedback P0"
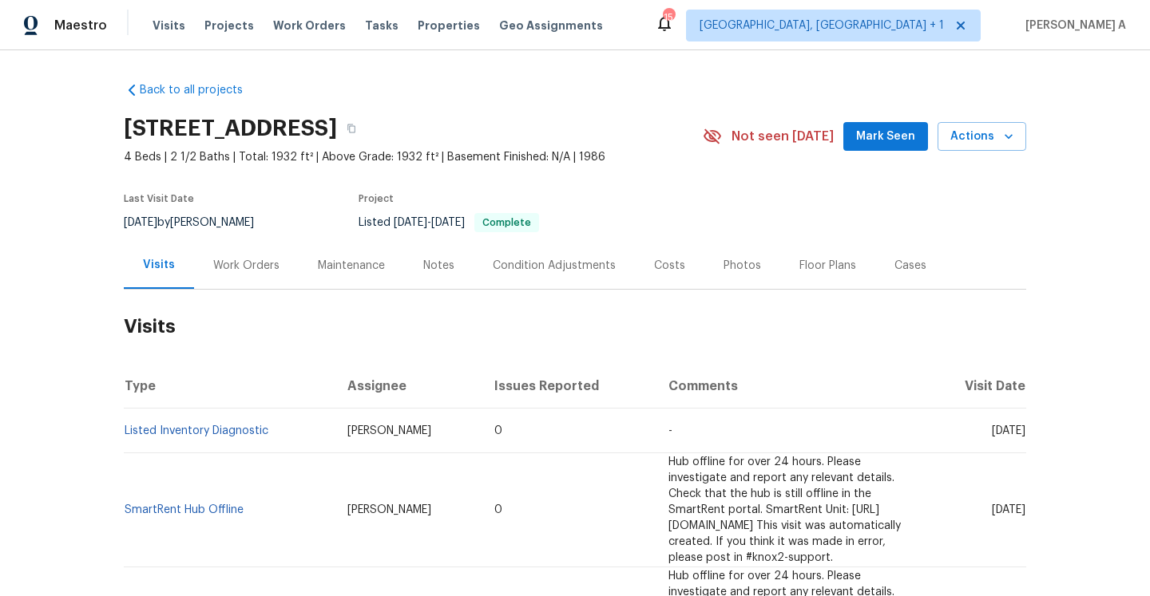
click at [246, 270] on div "Work Orders" at bounding box center [246, 266] width 66 height 16
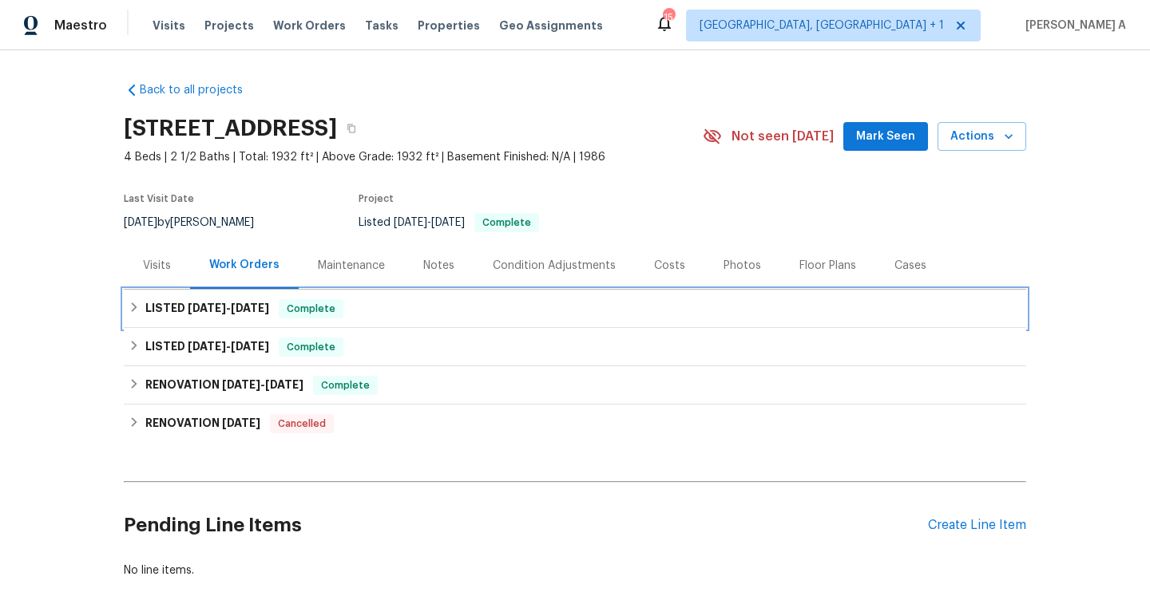
click at [273, 301] on div "LISTED 7/17/25 - 7/17/25 Complete" at bounding box center [575, 308] width 893 height 19
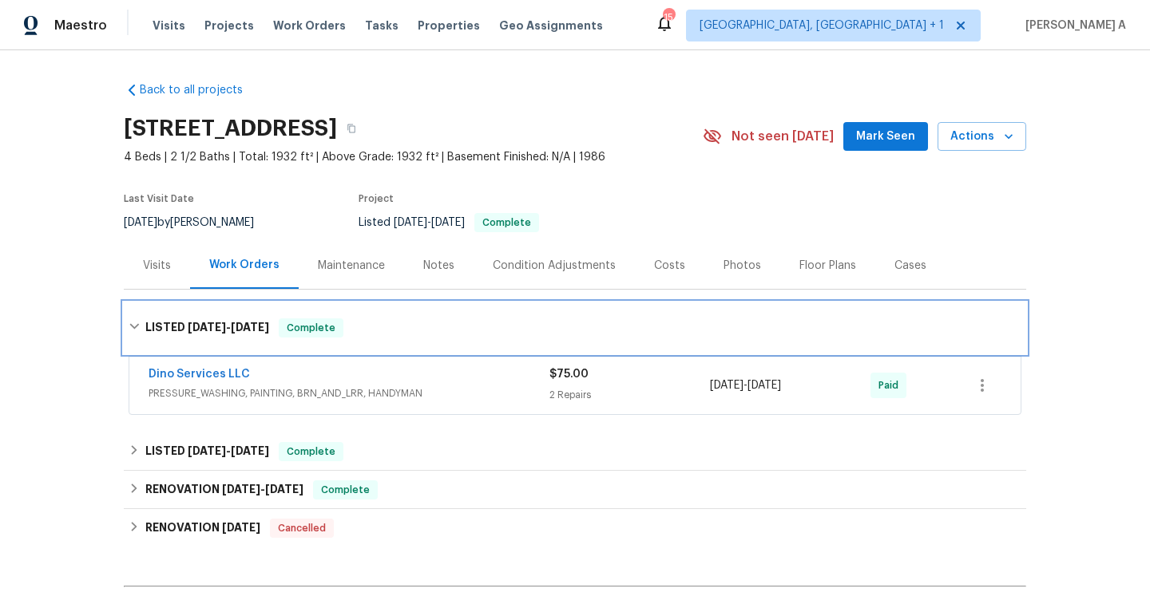
click at [292, 319] on div "Complete" at bounding box center [311, 328] width 65 height 19
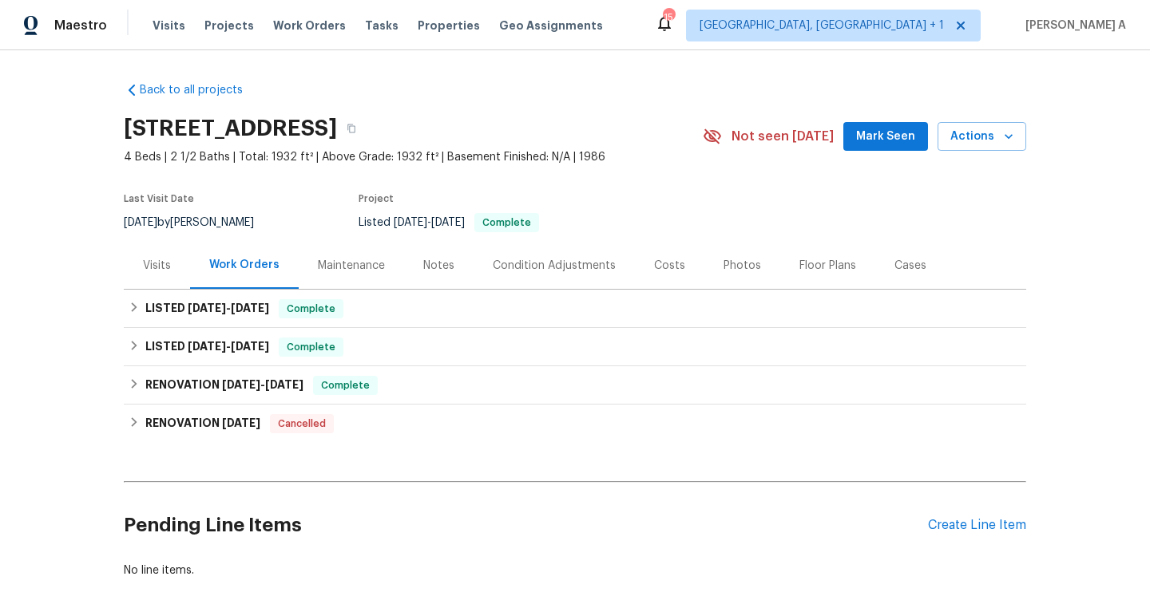
click at [167, 258] on div "Visits" at bounding box center [157, 266] width 28 height 16
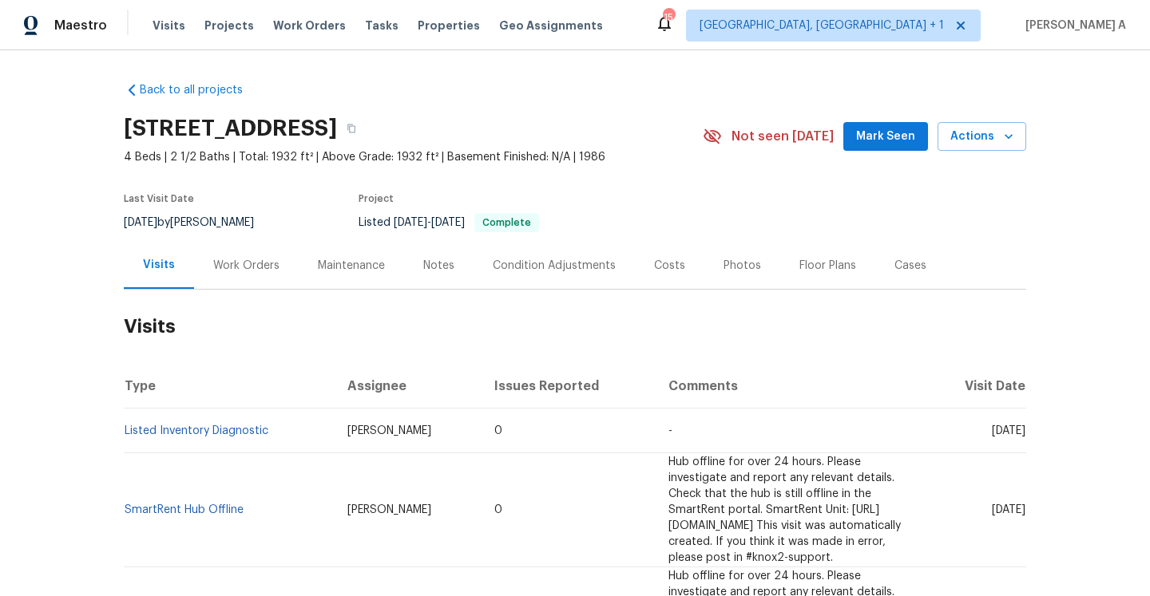
click at [250, 422] on td "Listed Inventory Diagnostic" at bounding box center [229, 431] width 211 height 45
click at [260, 438] on td "Listed Inventory Diagnostic" at bounding box center [229, 431] width 211 height 45
click at [256, 429] on link "Listed Inventory Diagnostic" at bounding box center [197, 431] width 144 height 11
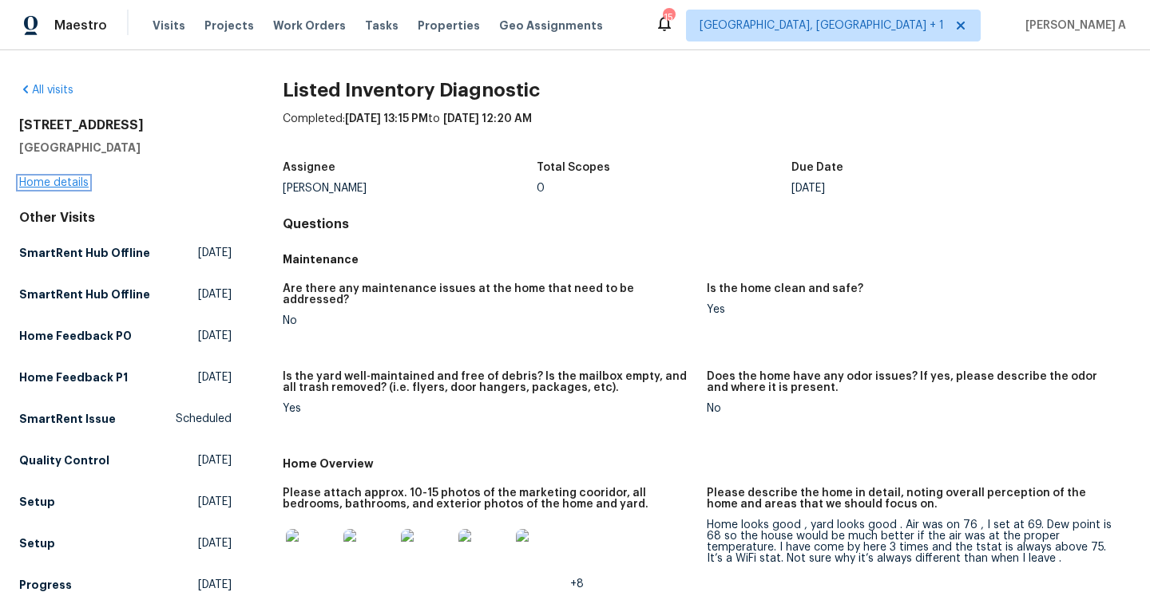
click at [60, 180] on link "Home details" at bounding box center [53, 182] width 69 height 11
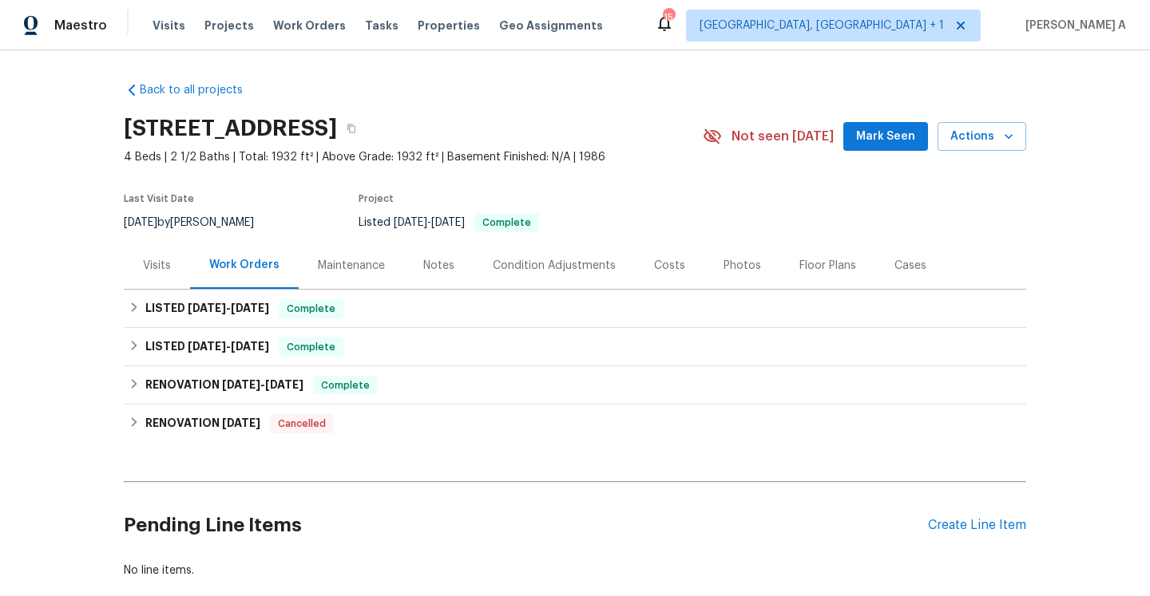
click at [156, 274] on div "Visits" at bounding box center [157, 265] width 66 height 47
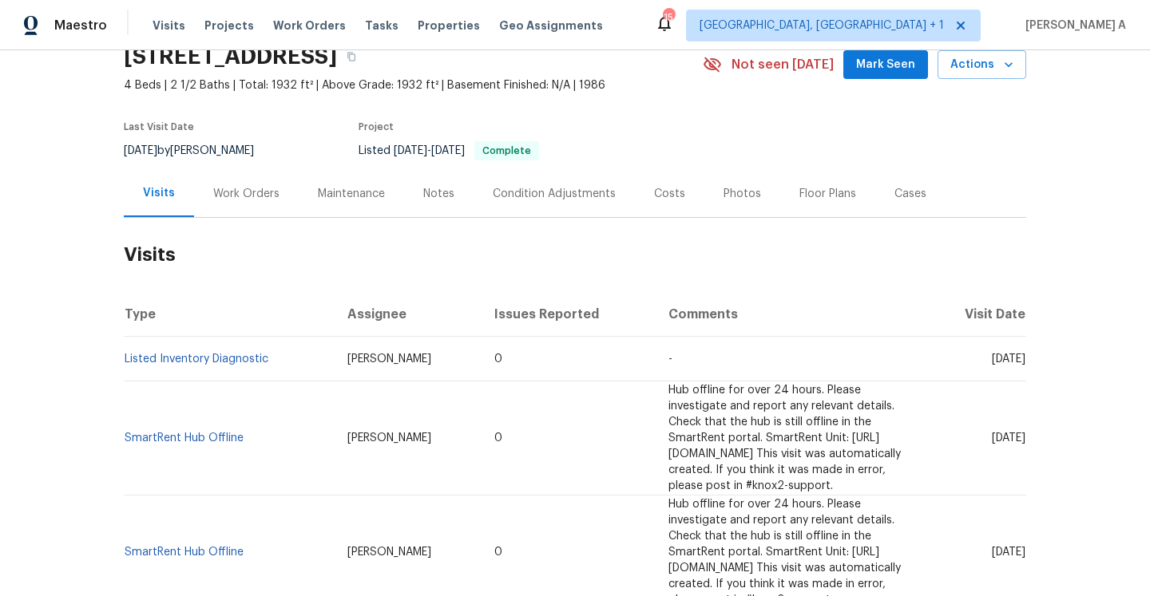
scroll to position [76, 0]
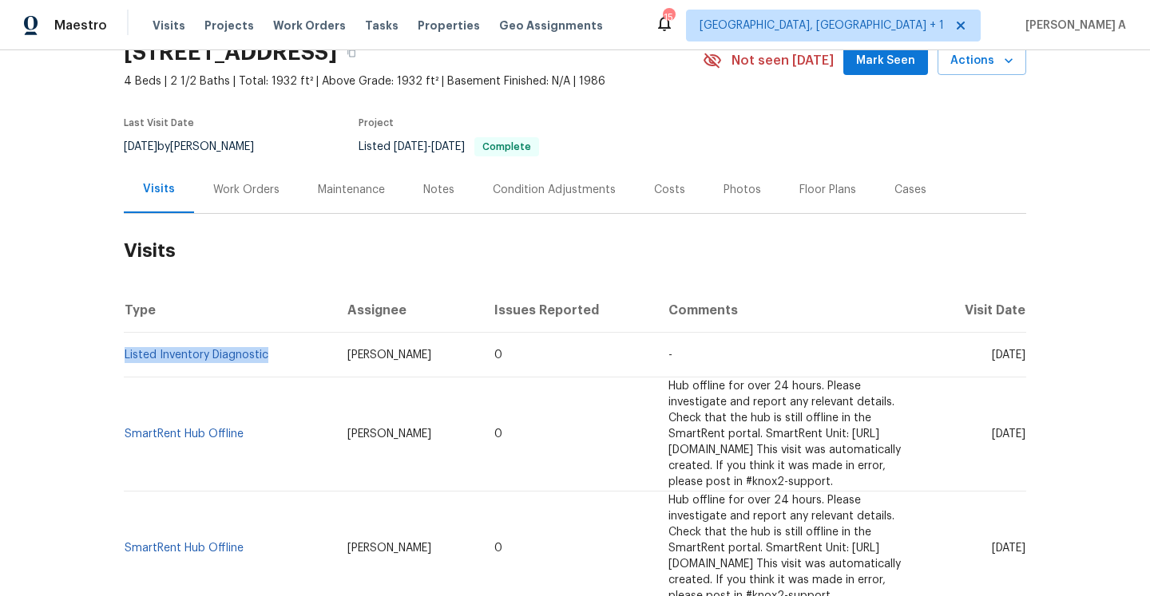
drag, startPoint x: 270, startPoint y: 361, endPoint x: 124, endPoint y: 353, distance: 146.3
click at [124, 353] on td "Listed Inventory Diagnostic" at bounding box center [229, 355] width 211 height 45
copy link "Listed Inventory Diagnostic"
click at [236, 199] on div "Work Orders" at bounding box center [246, 189] width 105 height 47
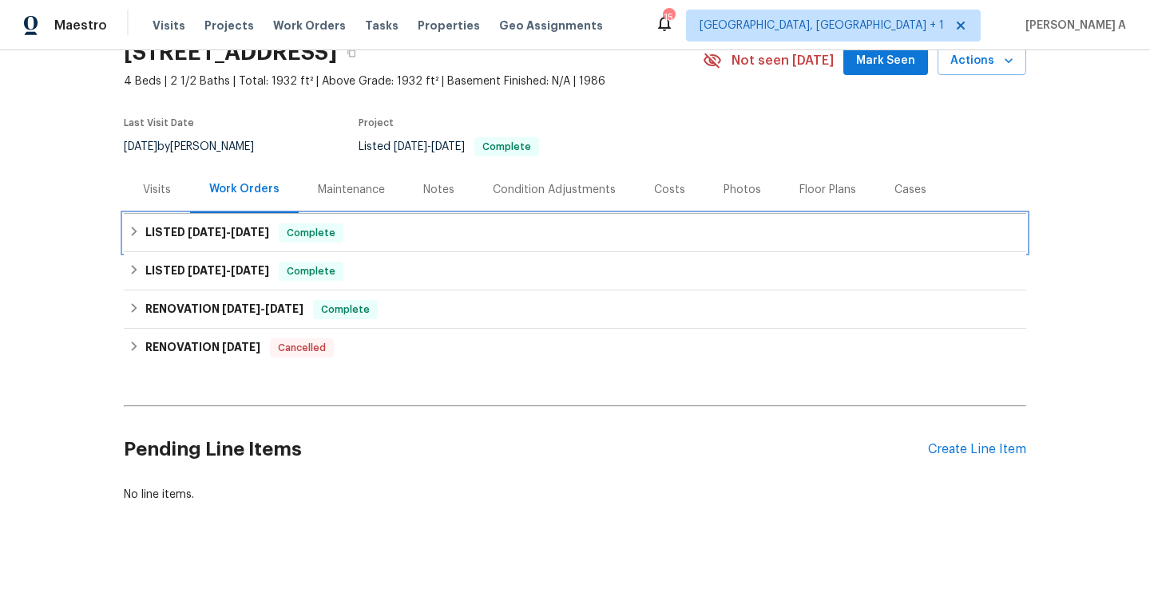
click at [249, 241] on h6 "LISTED 7/17/25 - 7/17/25" at bounding box center [207, 233] width 124 height 19
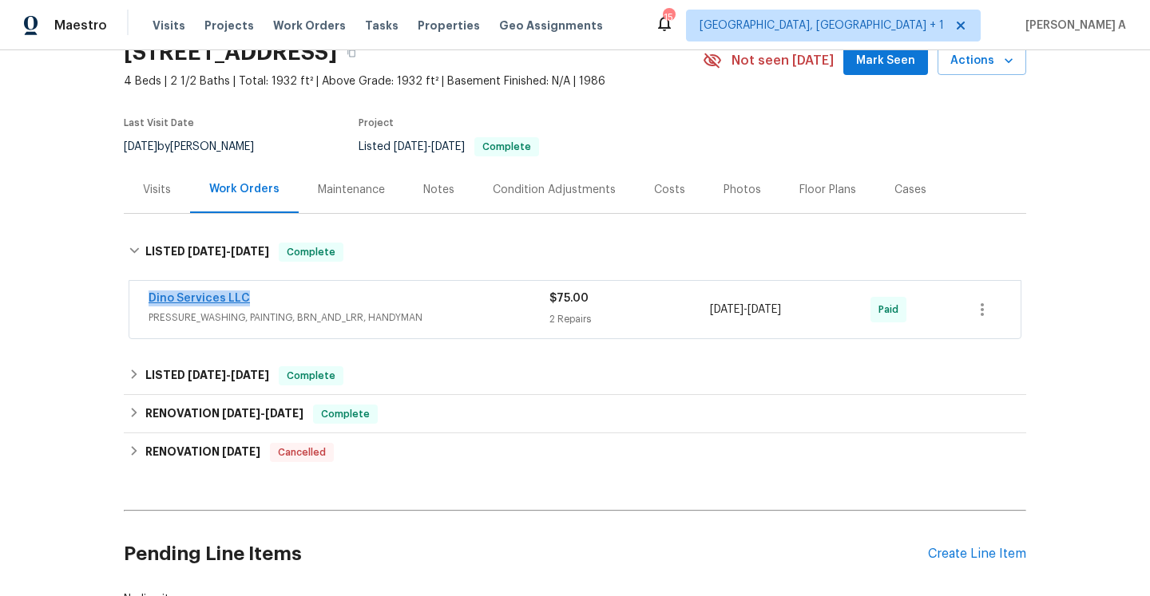
drag, startPoint x: 258, startPoint y: 293, endPoint x: 151, endPoint y: 292, distance: 107.0
click at [151, 292] on div "Dino Services LLC" at bounding box center [349, 300] width 401 height 19
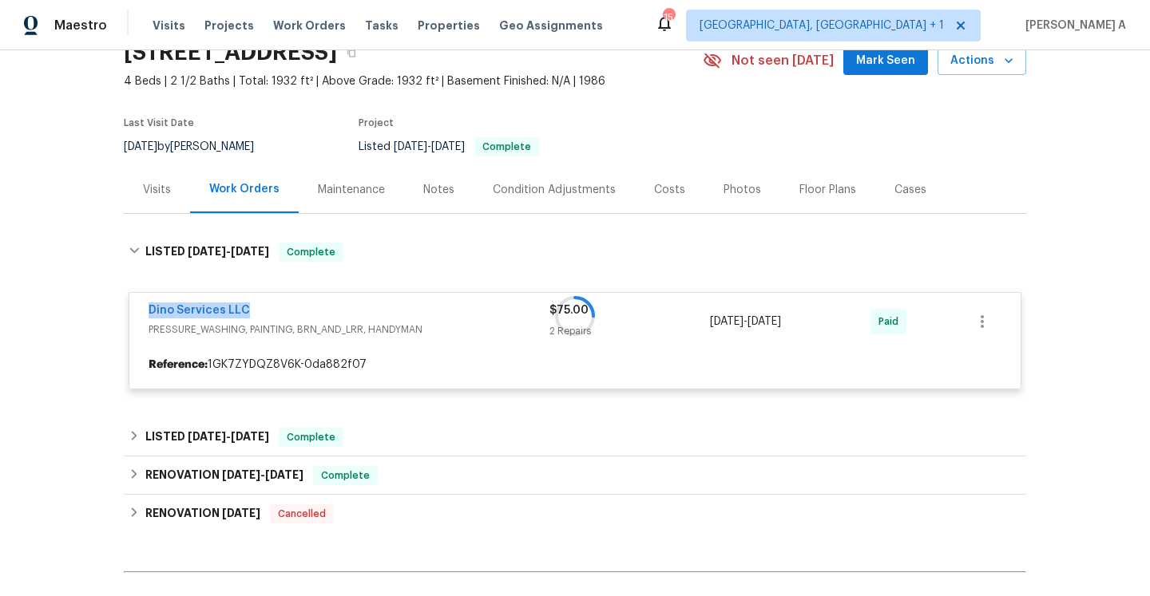
copy link "Dino Services LLC"
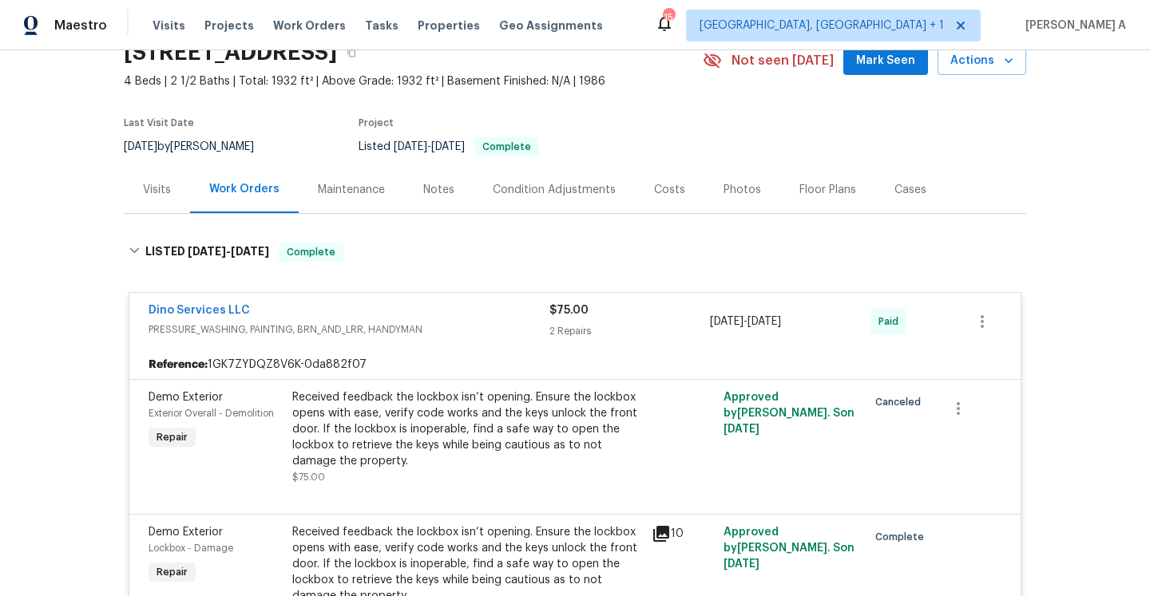
click at [176, 183] on div "Visits" at bounding box center [157, 189] width 66 height 47
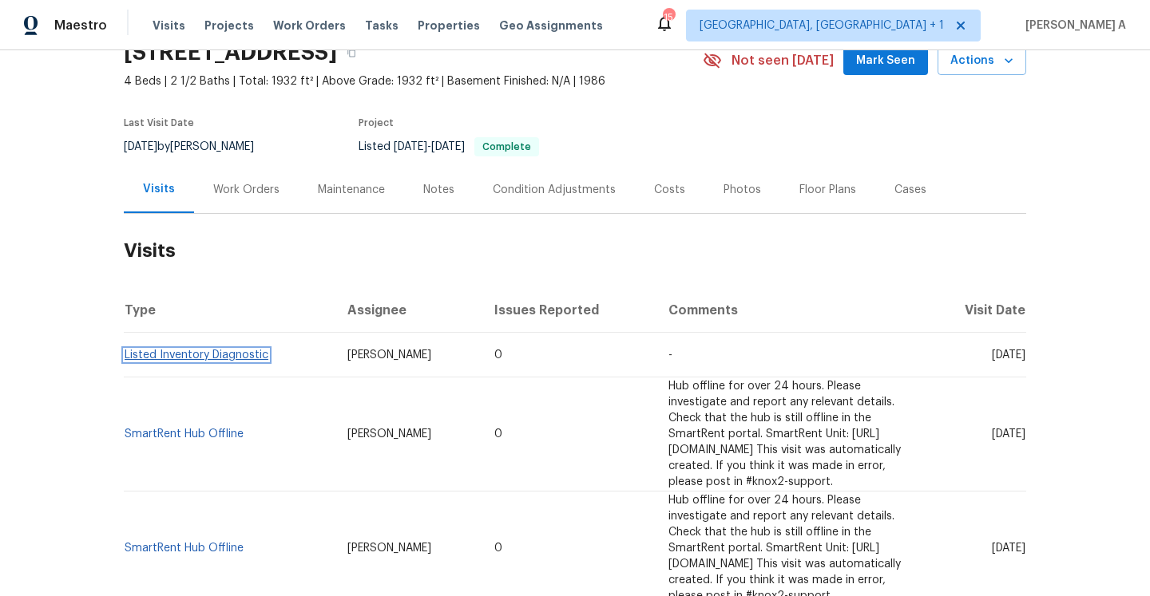
click at [242, 352] on link "Listed Inventory Diagnostic" at bounding box center [197, 355] width 144 height 11
